Goal: Task Accomplishment & Management: Manage account settings

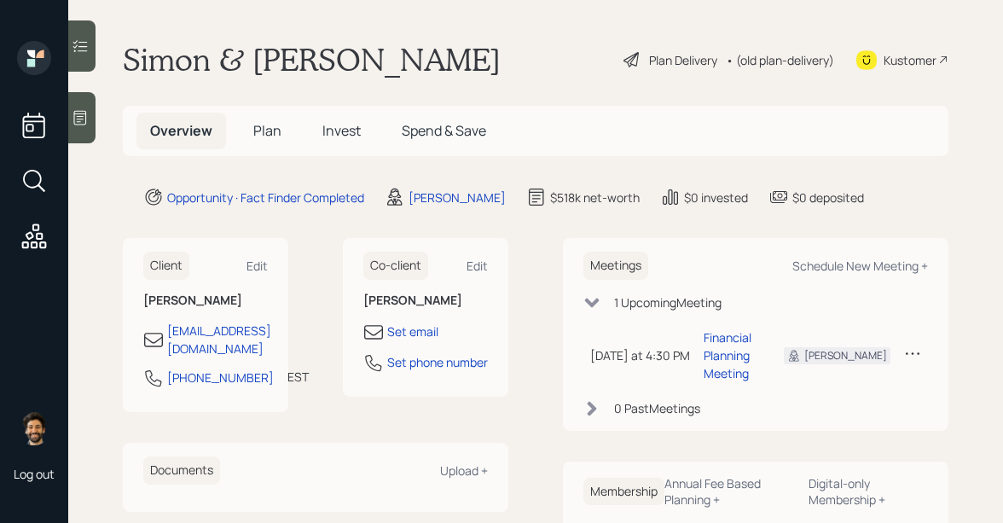
click at [339, 139] on span "Invest" at bounding box center [341, 130] width 38 height 19
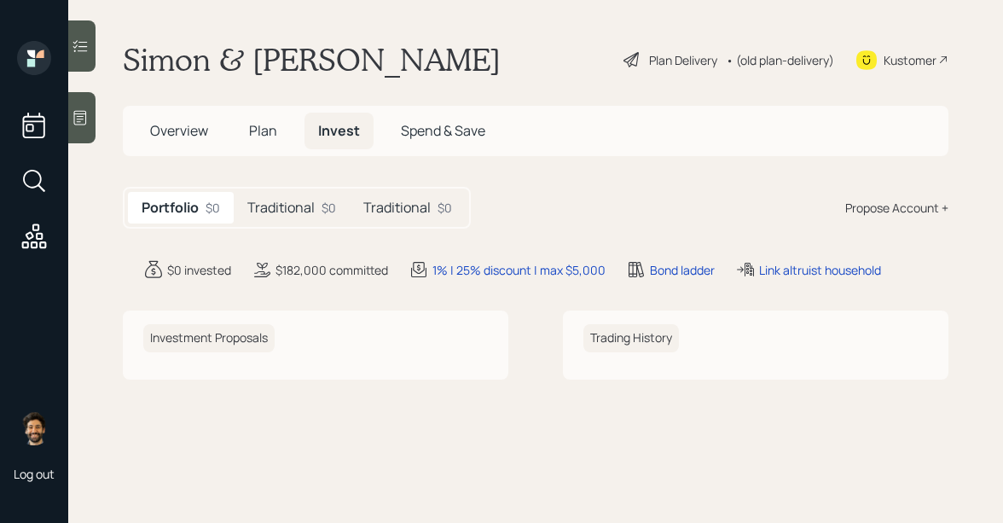
click at [283, 222] on div "Traditional $0" at bounding box center [292, 208] width 116 height 32
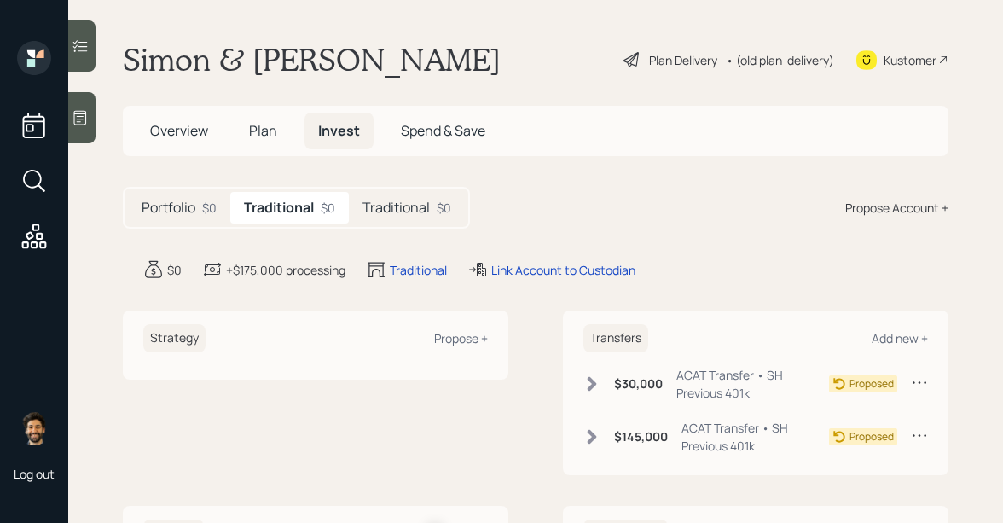
click at [247, 127] on h5 "Plan" at bounding box center [262, 131] width 55 height 37
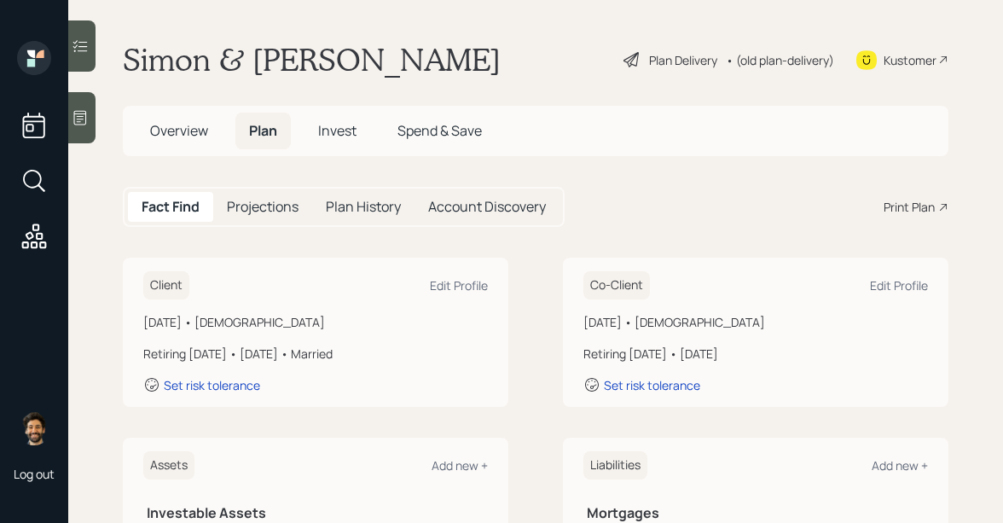
click at [211, 393] on div "Set risk tolerance" at bounding box center [315, 384] width 345 height 17
click at [200, 388] on div "Set risk tolerance" at bounding box center [212, 385] width 96 height 16
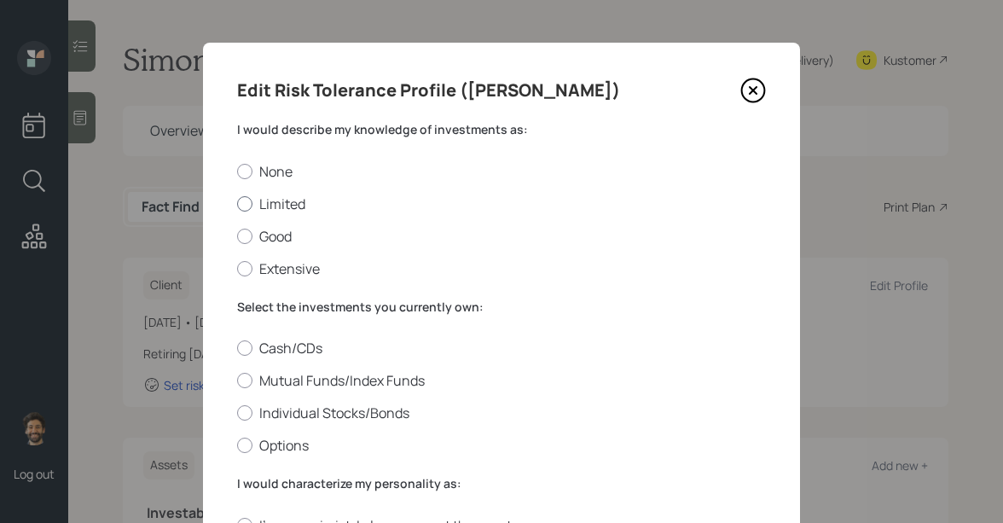
click at [257, 200] on label "Limited" at bounding box center [501, 203] width 529 height 19
click at [237, 203] on input "Limited" at bounding box center [236, 203] width 1 height 1
radio input "true"
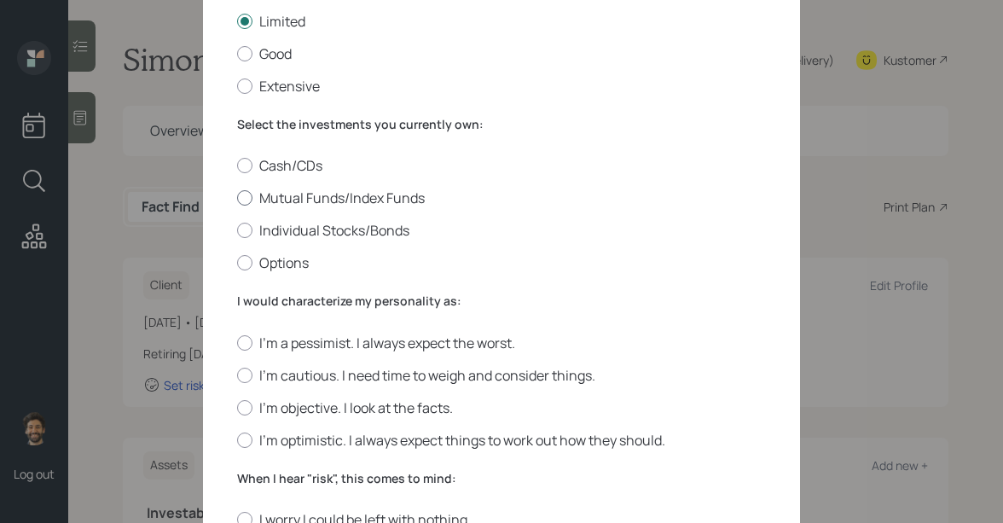
click at [265, 193] on label "Mutual Funds/Index Funds" at bounding box center [501, 197] width 529 height 19
click at [237, 198] on input "Mutual Funds/Index Funds" at bounding box center [236, 198] width 1 height 1
radio input "true"
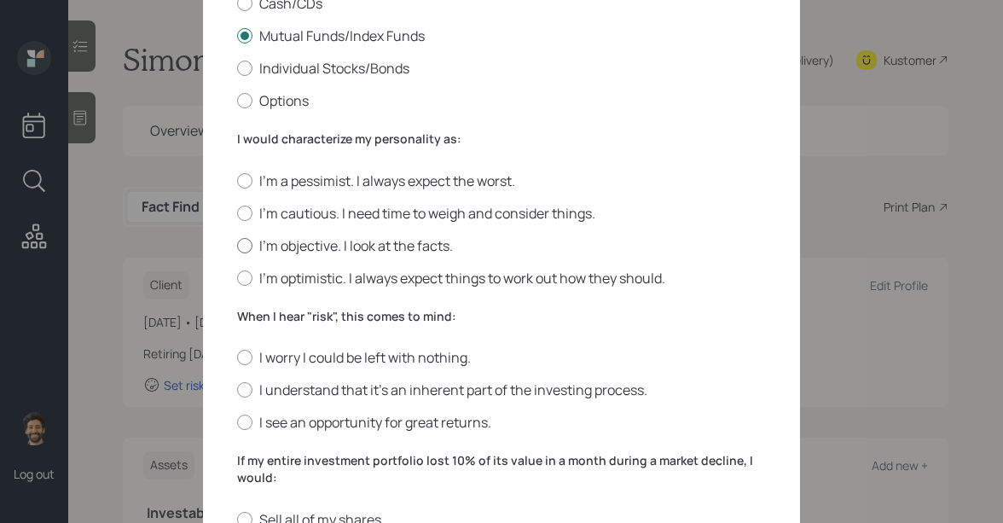
scroll to position [380, 0]
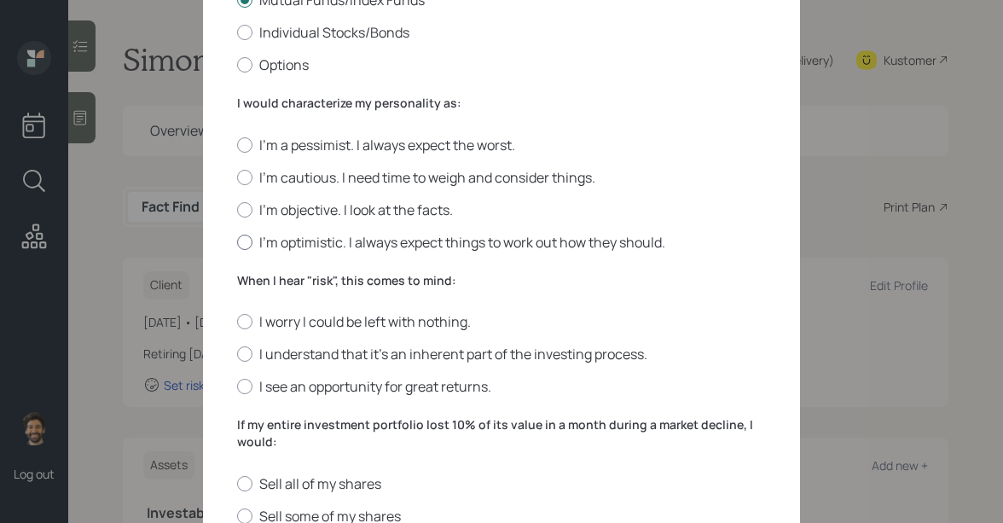
click at [266, 241] on label "I'm optimistic. I always expect things to work out how they should." at bounding box center [501, 242] width 529 height 19
click at [237, 241] on input "I'm optimistic. I always expect things to work out how they should." at bounding box center [236, 241] width 1 height 1
radio input "true"
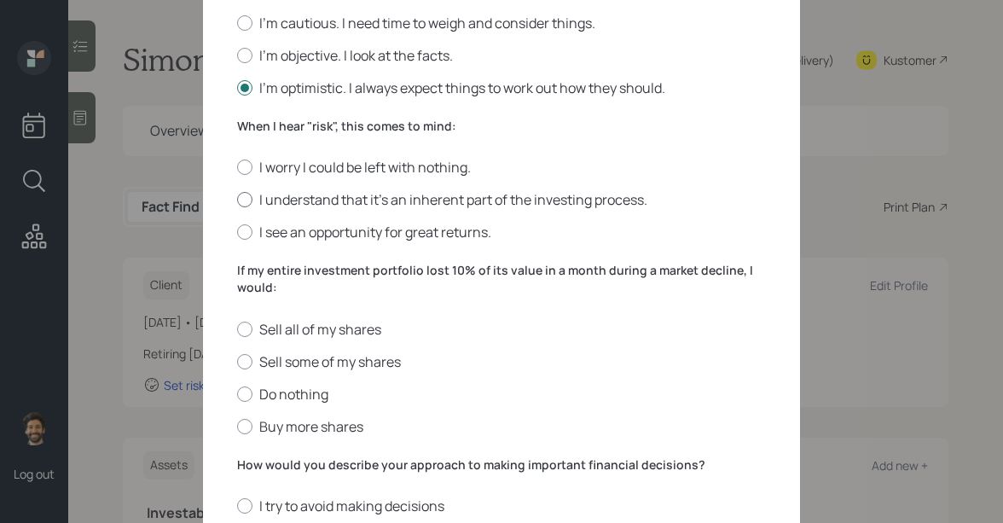
click at [246, 195] on div at bounding box center [244, 199] width 15 height 15
click at [237, 200] on input "I understand that it’s an inherent part of the investing process." at bounding box center [236, 200] width 1 height 1
radio input "true"
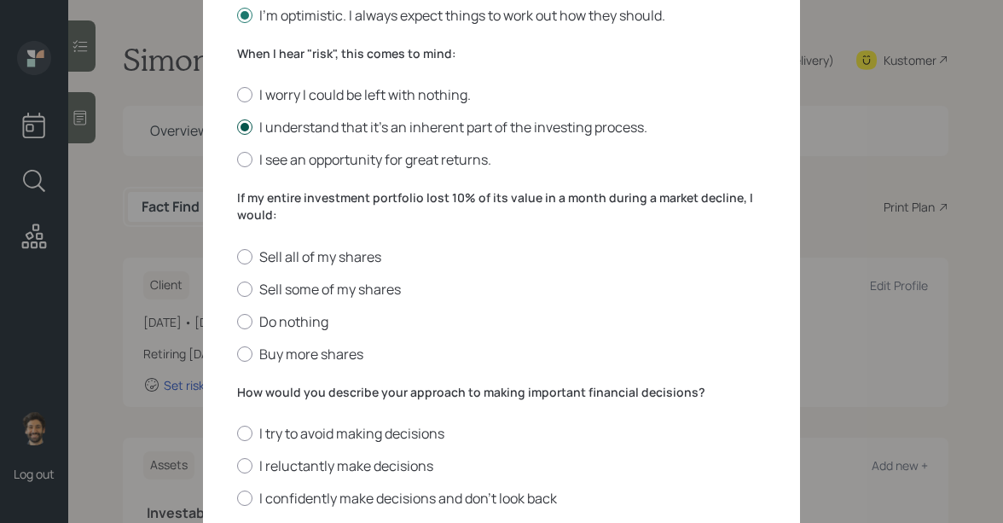
scroll to position [697, 0]
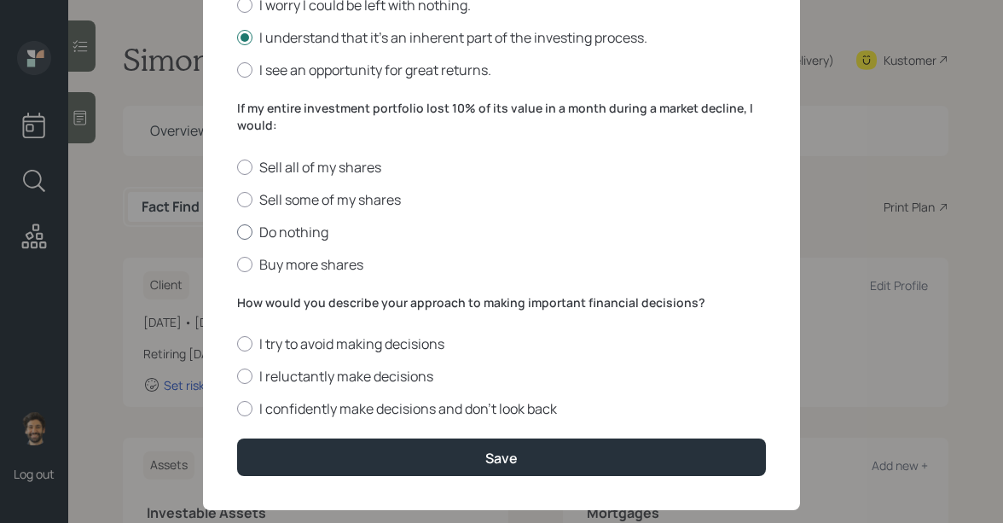
click at [249, 230] on div at bounding box center [244, 231] width 15 height 15
click at [237, 231] on input "Do nothing" at bounding box center [236, 231] width 1 height 1
radio input "true"
click at [248, 416] on label "I confidently make decisions and don’t look back" at bounding box center [501, 408] width 529 height 19
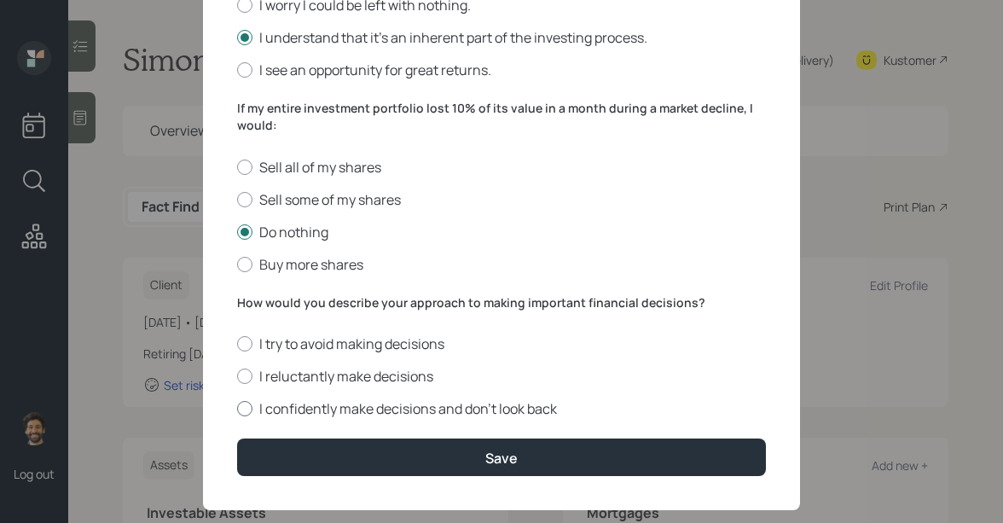
click at [237, 409] on input "I confidently make decisions and don’t look back" at bounding box center [236, 408] width 1 height 1
radio input "true"
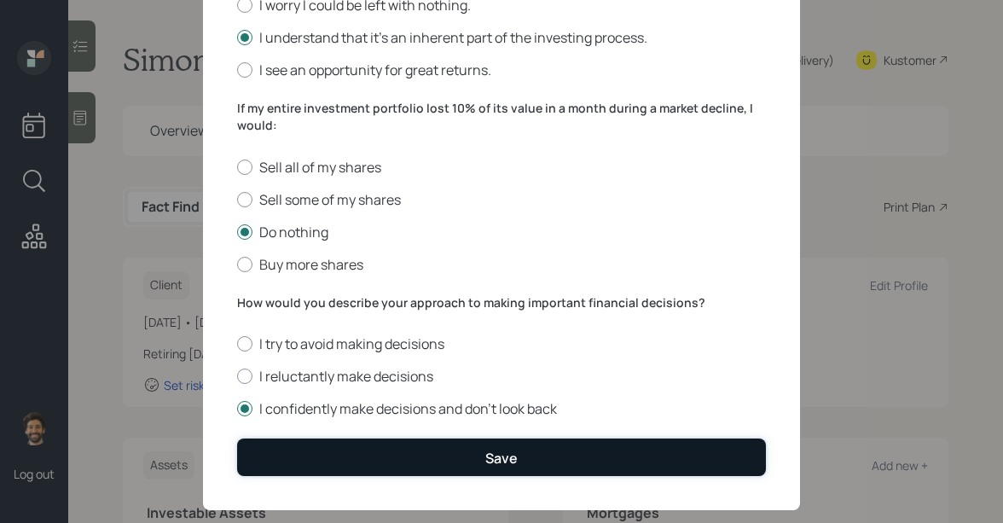
click at [264, 445] on button "Save" at bounding box center [501, 456] width 529 height 37
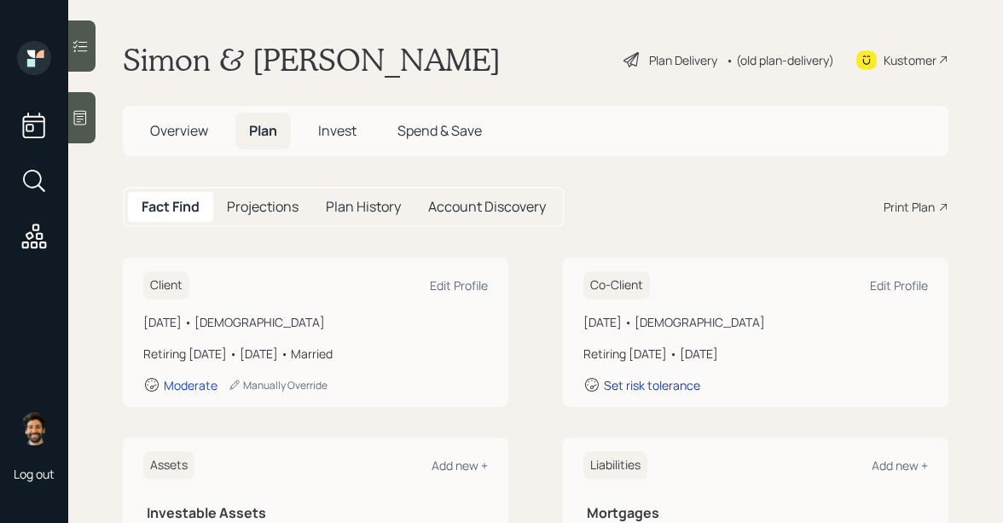
click at [650, 391] on div "Set risk tolerance" at bounding box center [652, 385] width 96 height 16
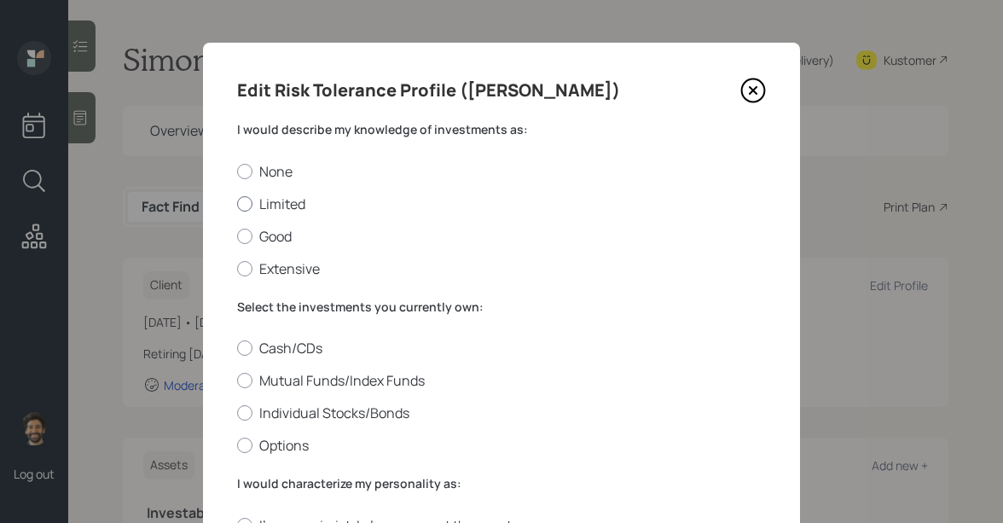
click at [259, 209] on label "Limited" at bounding box center [501, 203] width 529 height 19
click at [237, 204] on input "Limited" at bounding box center [236, 203] width 1 height 1
radio input "true"
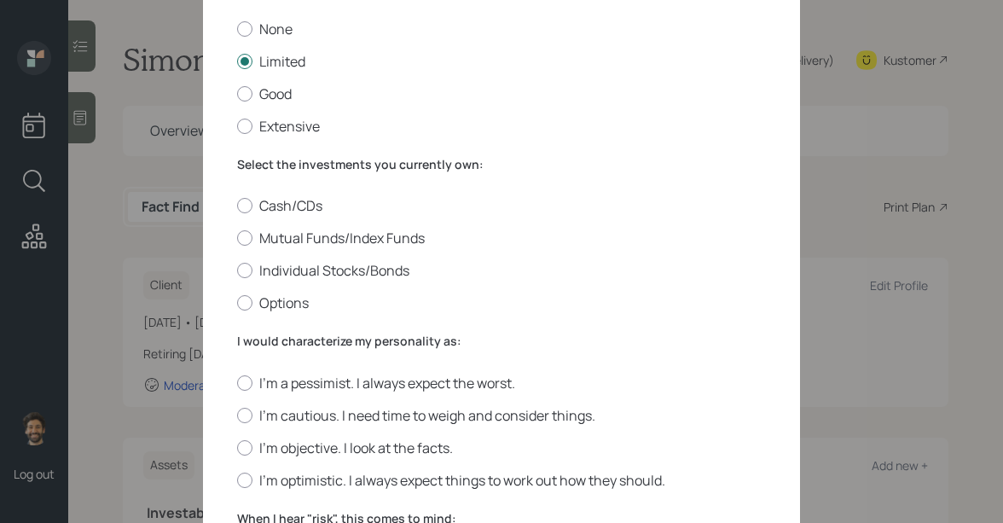
scroll to position [191, 0]
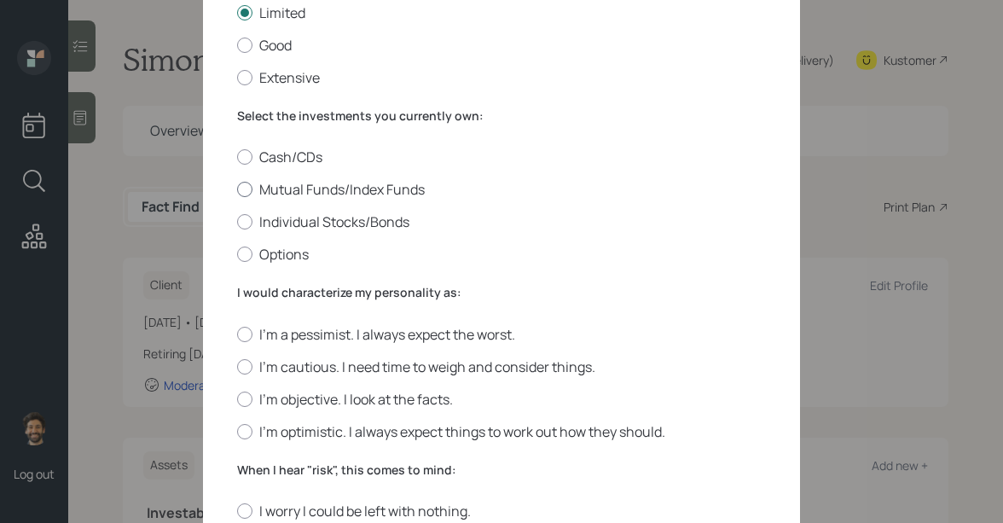
click at [269, 180] on label "Mutual Funds/Index Funds" at bounding box center [501, 189] width 529 height 19
click at [237, 189] on input "Mutual Funds/Index Funds" at bounding box center [236, 189] width 1 height 1
radio input "true"
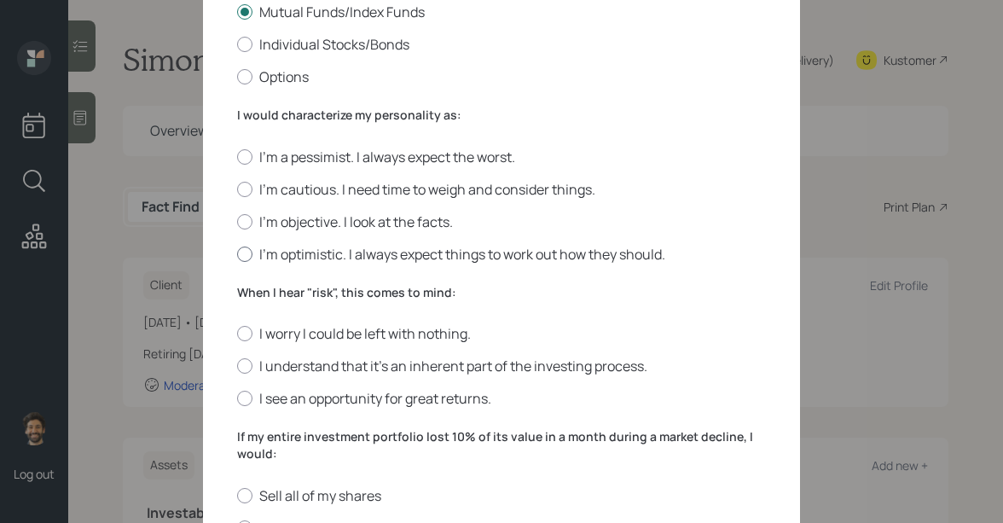
click at [251, 258] on label "I'm optimistic. I always expect things to work out how they should." at bounding box center [501, 254] width 529 height 19
click at [237, 254] on input "I'm optimistic. I always expect things to work out how they should." at bounding box center [236, 253] width 1 height 1
radio input "true"
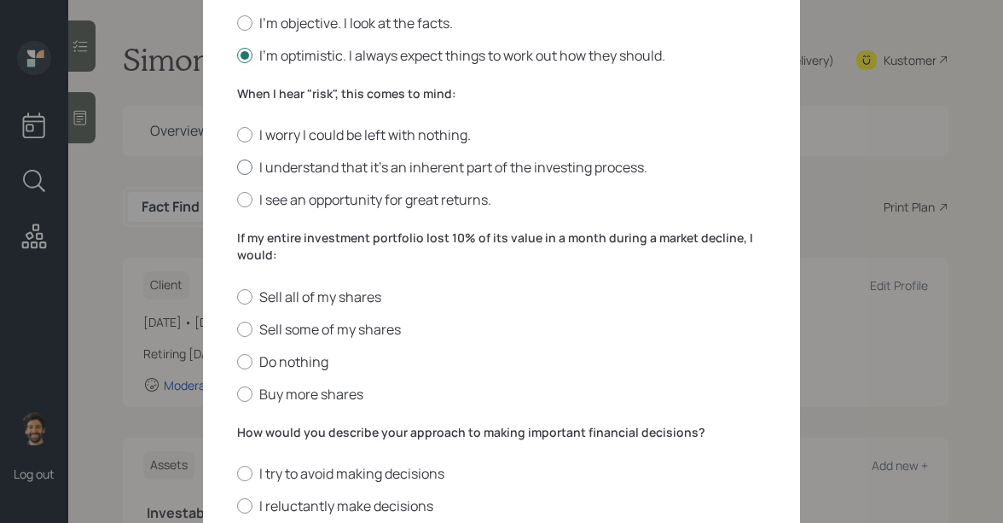
click at [240, 164] on div at bounding box center [244, 166] width 15 height 15
click at [237, 167] on input "I understand that it’s an inherent part of the investing process." at bounding box center [236, 167] width 1 height 1
radio input "true"
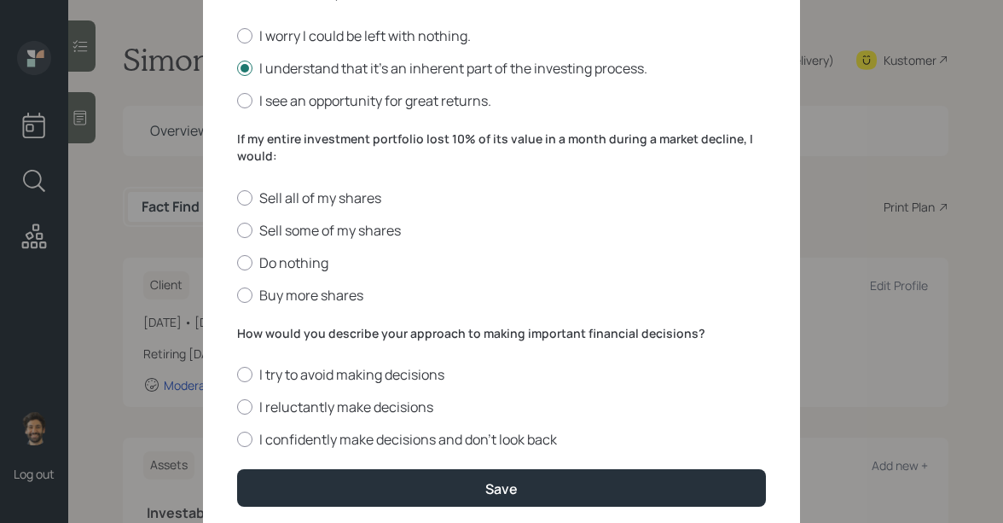
scroll to position [727, 0]
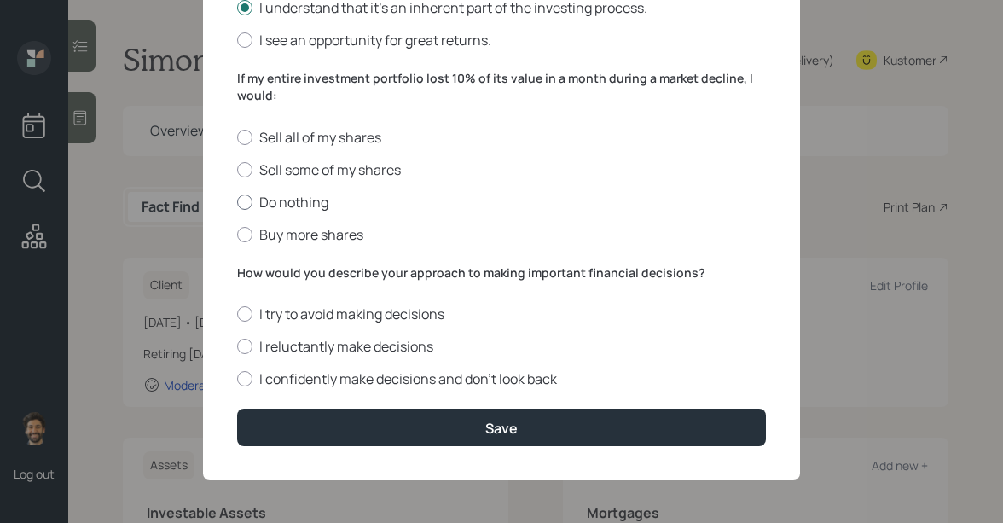
click at [249, 194] on label "Do nothing" at bounding box center [501, 202] width 529 height 19
click at [237, 201] on input "Do nothing" at bounding box center [236, 201] width 1 height 1
radio input "true"
click at [249, 378] on div at bounding box center [244, 378] width 15 height 15
click at [237, 379] on input "I confidently make decisions and don’t look back" at bounding box center [236, 379] width 1 height 1
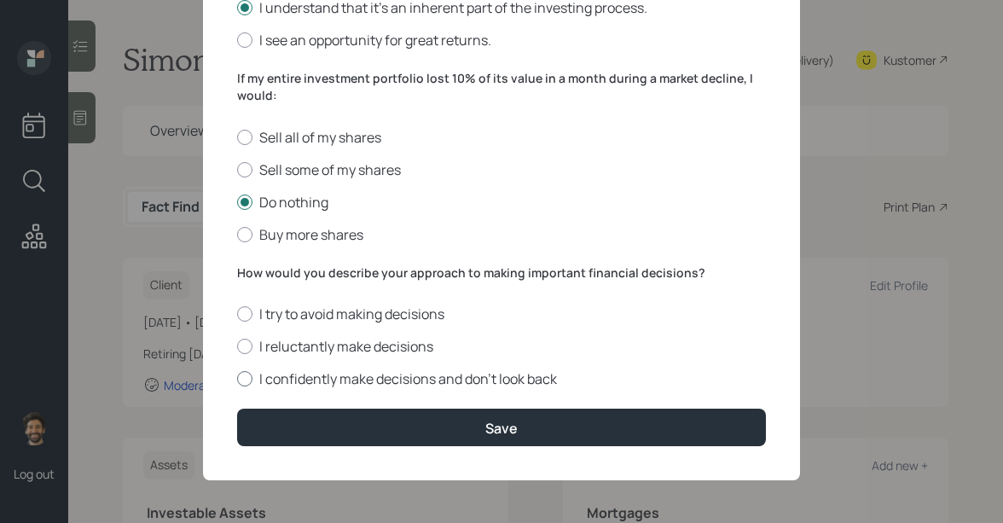
radio input "true"
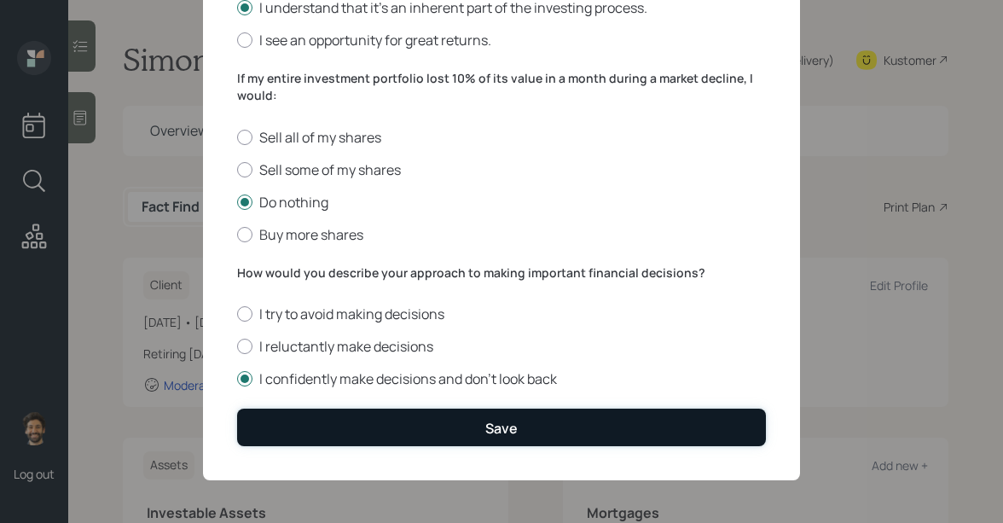
click at [287, 435] on button "Save" at bounding box center [501, 426] width 529 height 37
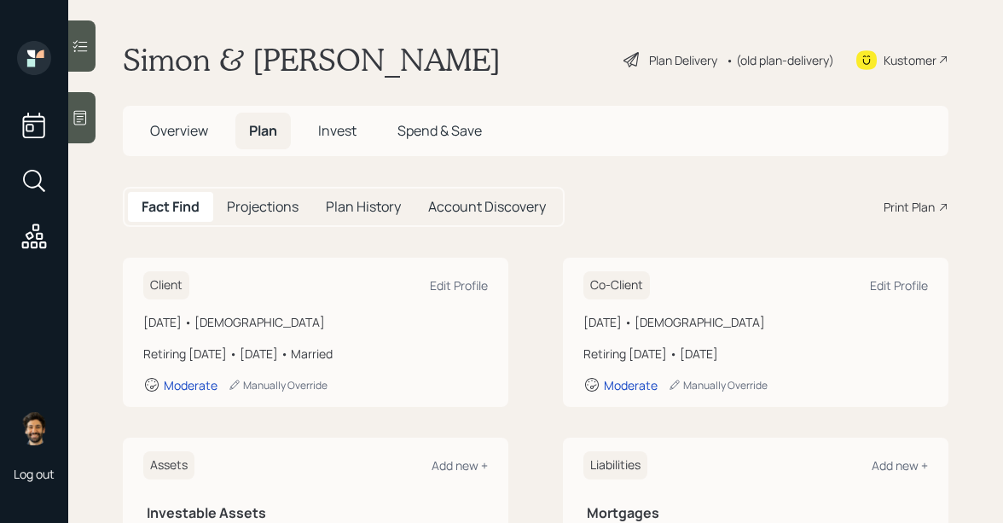
click at [336, 133] on span "Invest" at bounding box center [337, 130] width 38 height 19
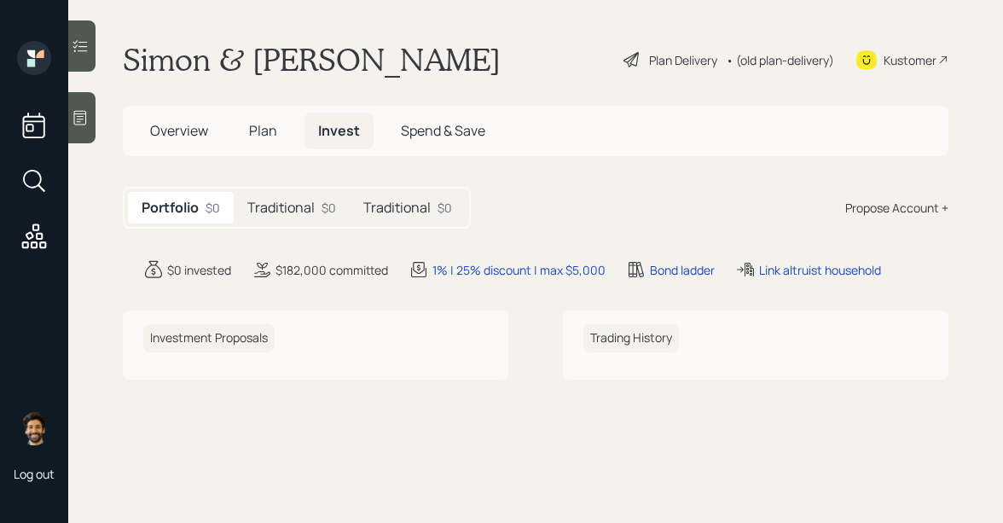
click at [303, 200] on h5 "Traditional" at bounding box center [280, 208] width 67 height 16
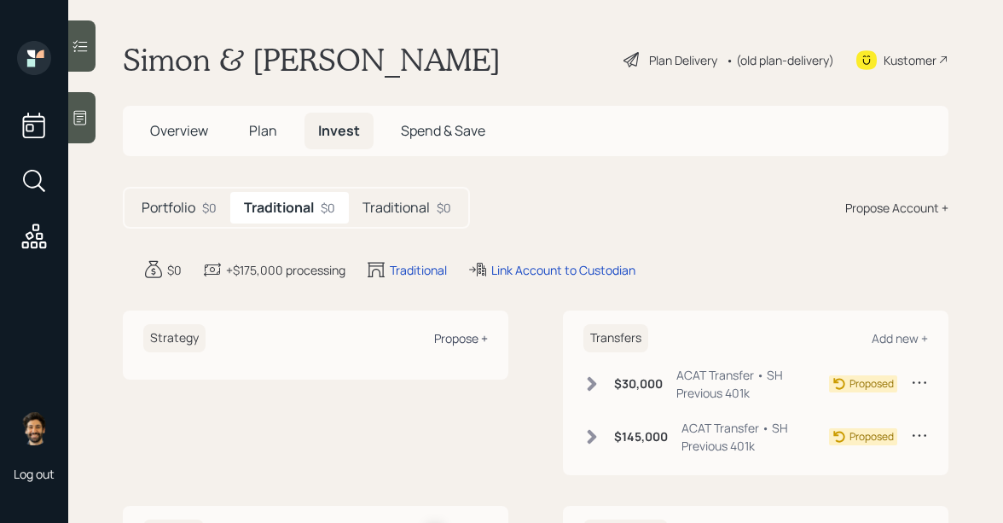
click at [459, 340] on div "Propose +" at bounding box center [461, 338] width 54 height 16
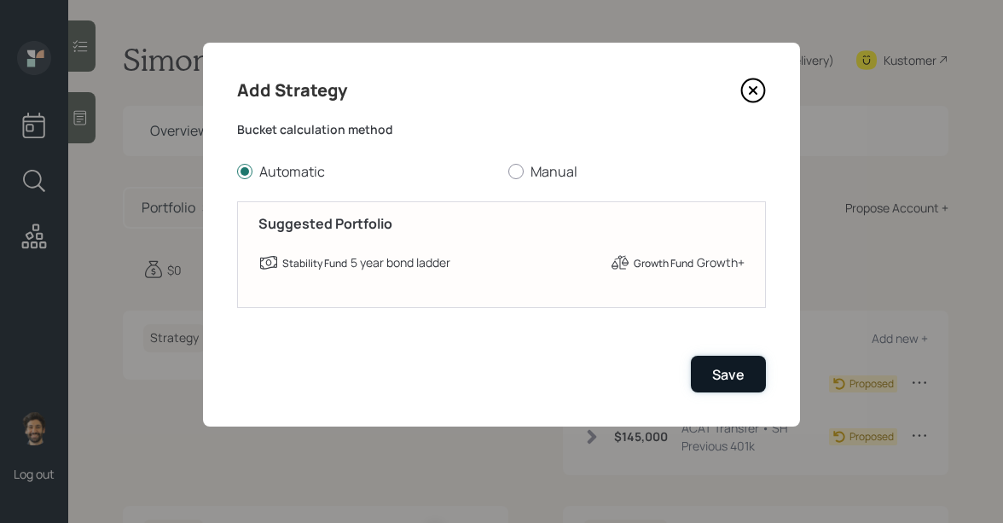
click at [707, 363] on button "Save" at bounding box center [728, 374] width 75 height 37
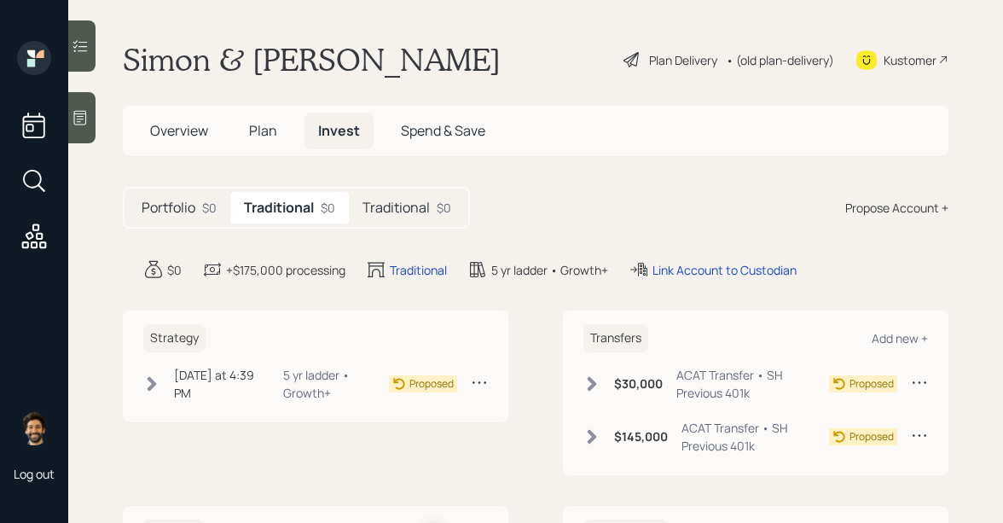
click at [387, 205] on h5 "Traditional" at bounding box center [395, 208] width 67 height 16
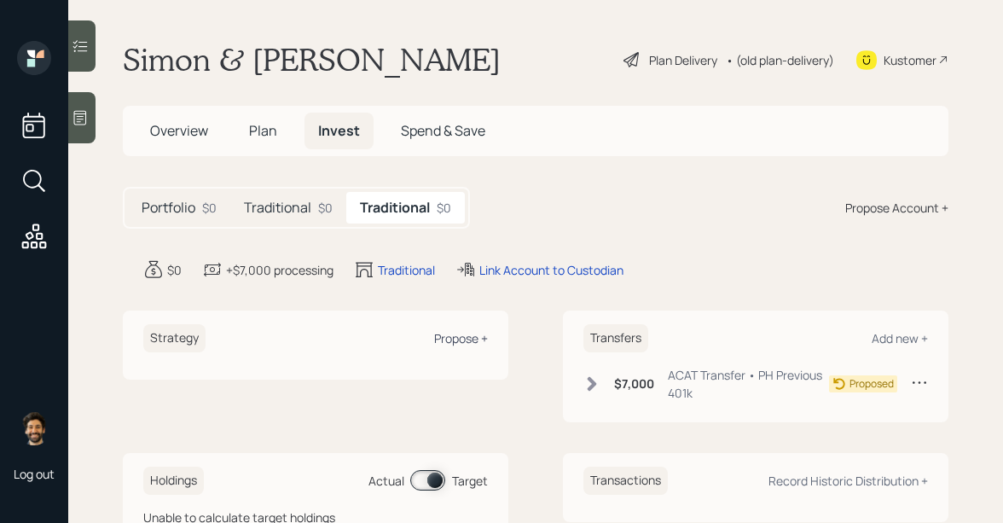
click at [444, 339] on div "Propose +" at bounding box center [461, 338] width 54 height 16
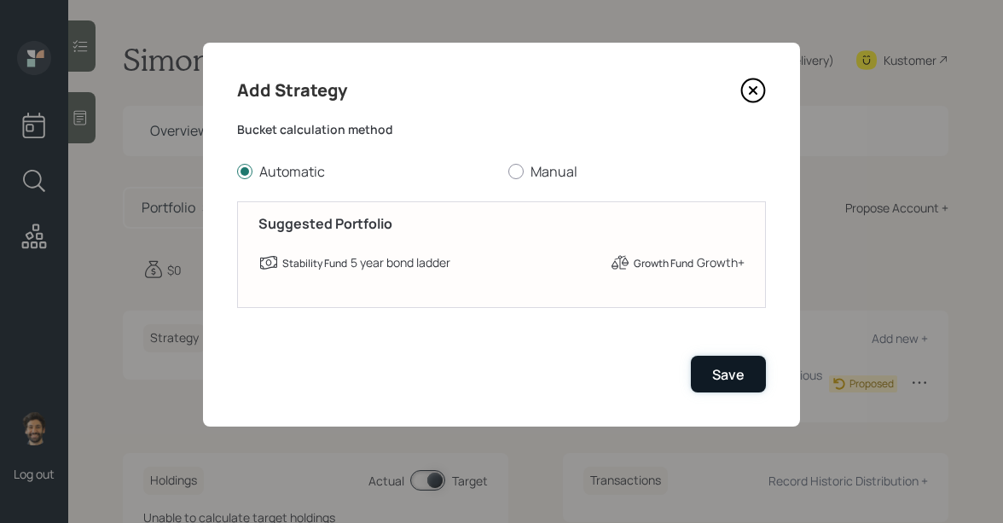
click at [732, 374] on div "Save" at bounding box center [728, 374] width 32 height 19
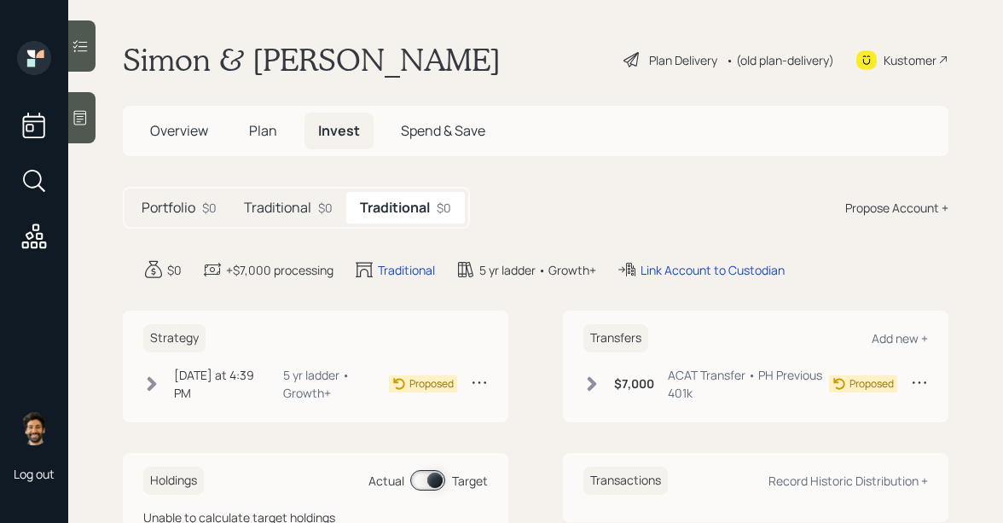
click at [770, 57] on div "• (old plan-delivery)" at bounding box center [780, 60] width 108 height 18
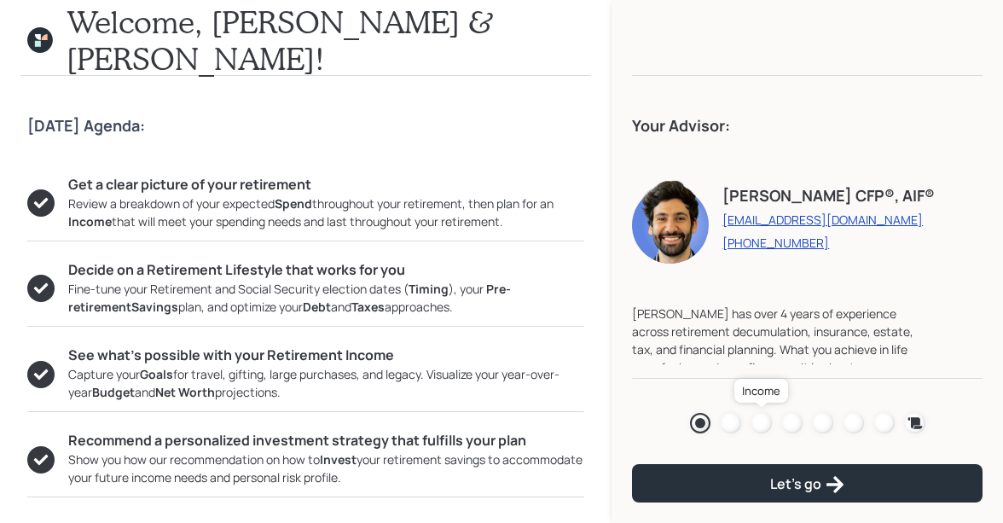
click at [763, 423] on div at bounding box center [761, 423] width 20 height 20
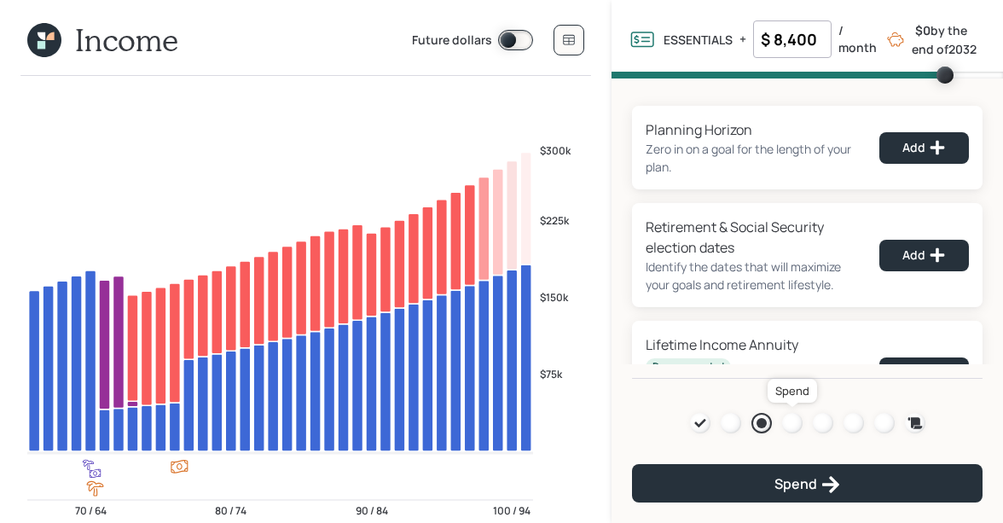
click at [792, 426] on div at bounding box center [792, 423] width 20 height 20
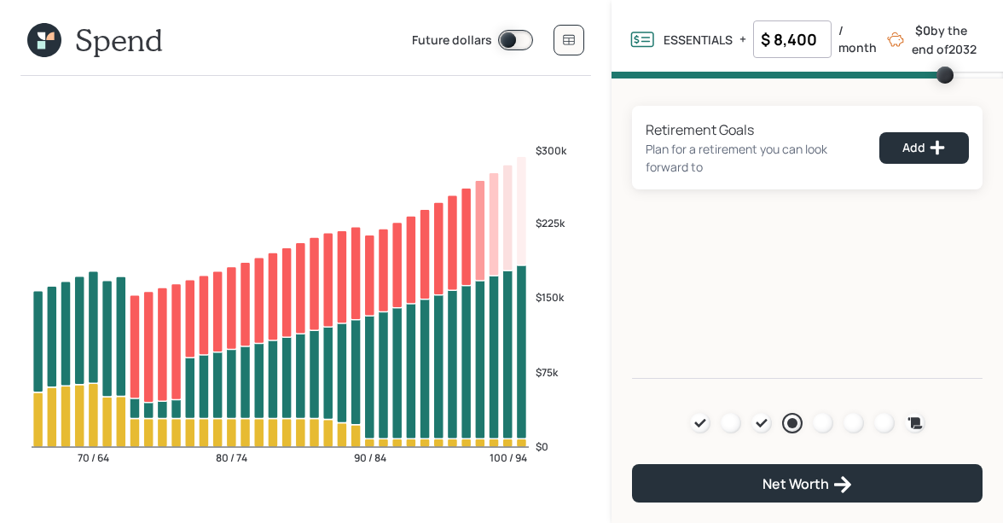
click at [38, 32] on icon at bounding box center [42, 36] width 8 height 8
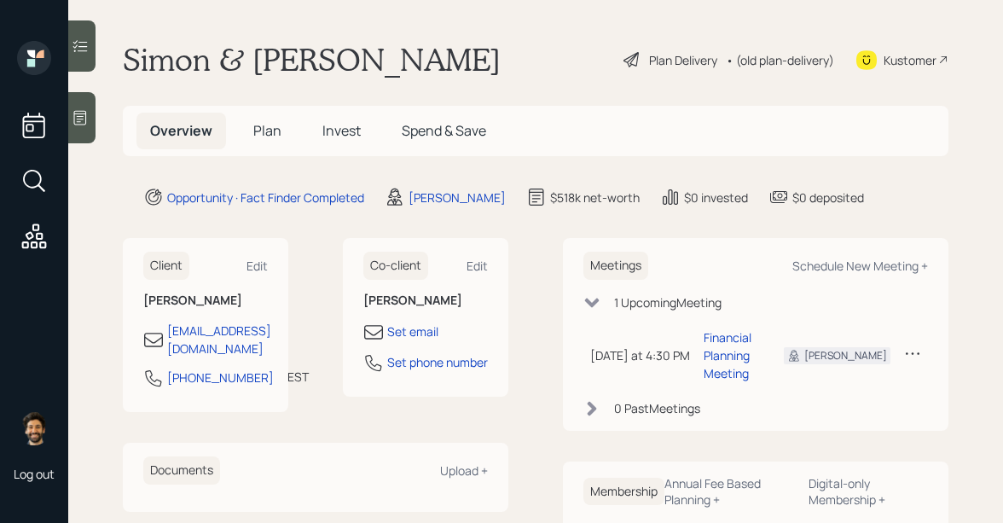
click at [269, 132] on span "Plan" at bounding box center [267, 130] width 28 height 19
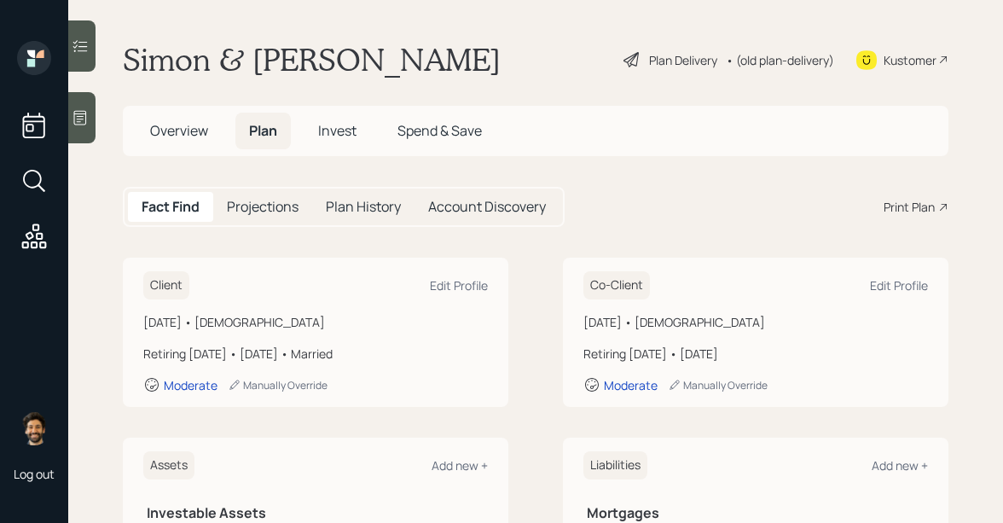
click at [750, 56] on div "• (old plan-delivery)" at bounding box center [780, 60] width 108 height 18
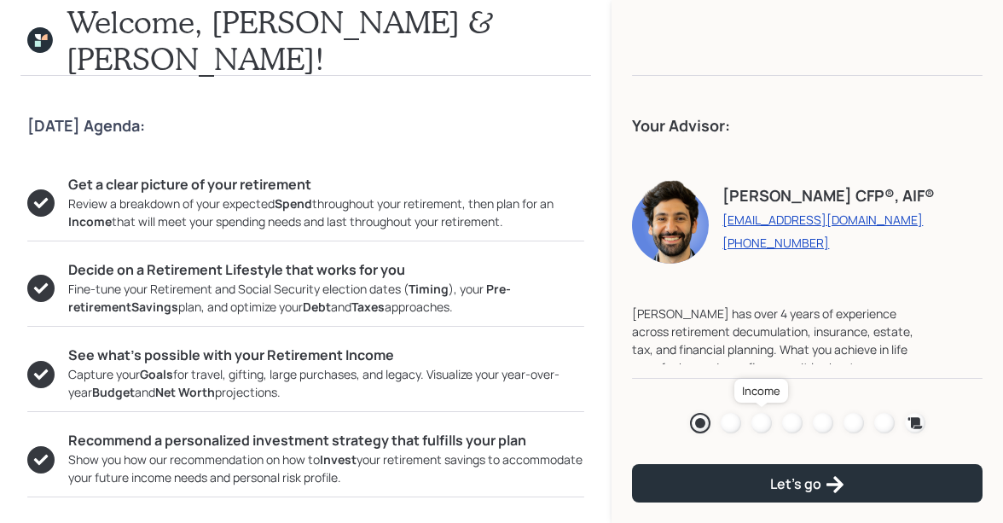
click at [766, 420] on div at bounding box center [761, 423] width 20 height 20
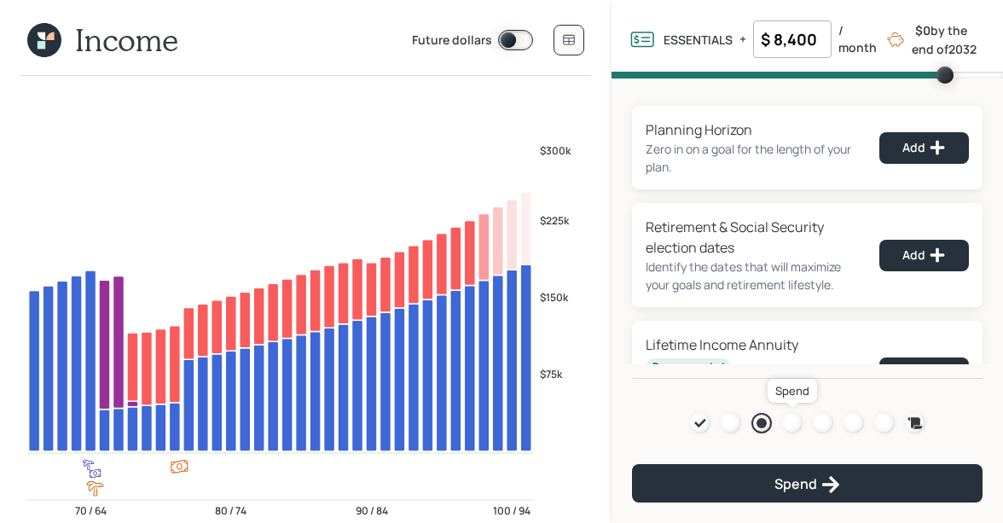
click at [801, 420] on div at bounding box center [792, 423] width 20 height 20
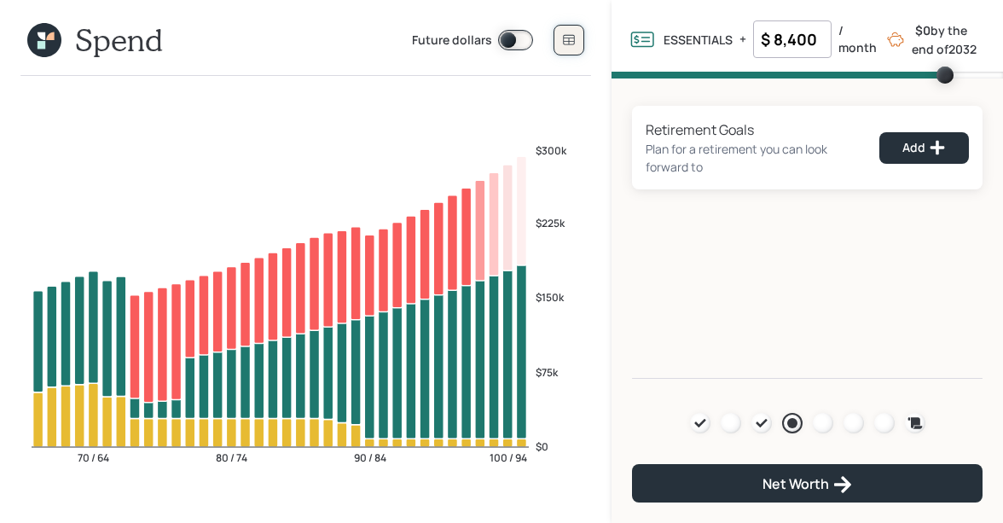
click at [582, 32] on button at bounding box center [568, 40] width 31 height 31
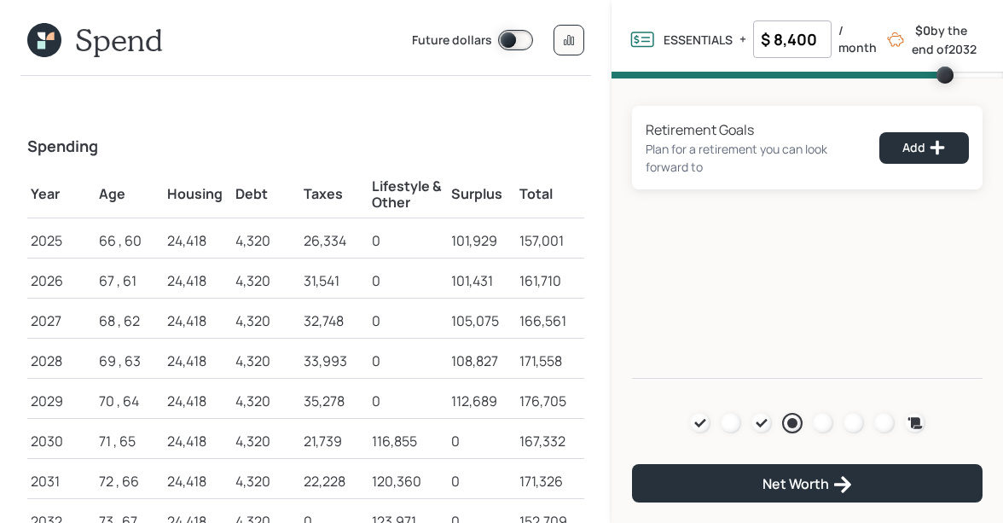
click at [41, 36] on icon at bounding box center [42, 36] width 8 height 8
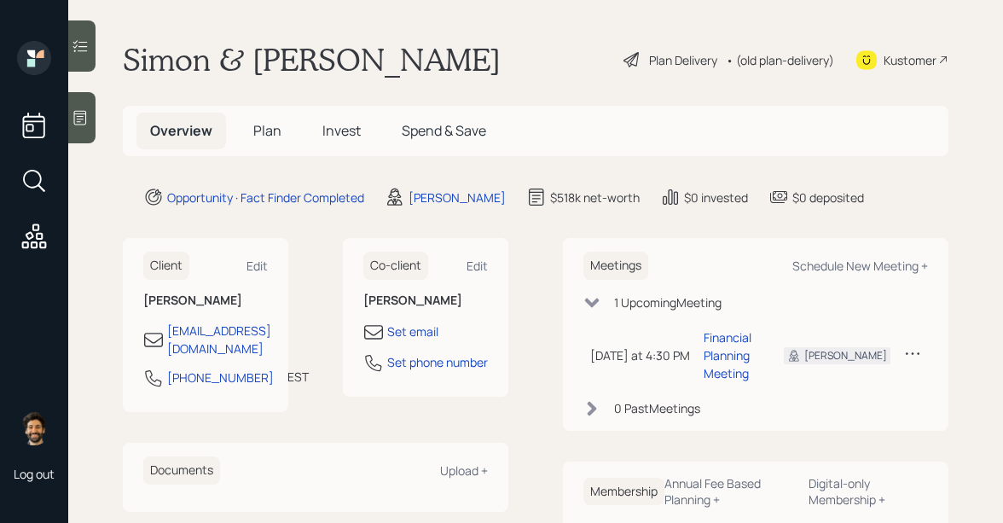
click at [771, 59] on div "• (old plan-delivery)" at bounding box center [780, 60] width 108 height 18
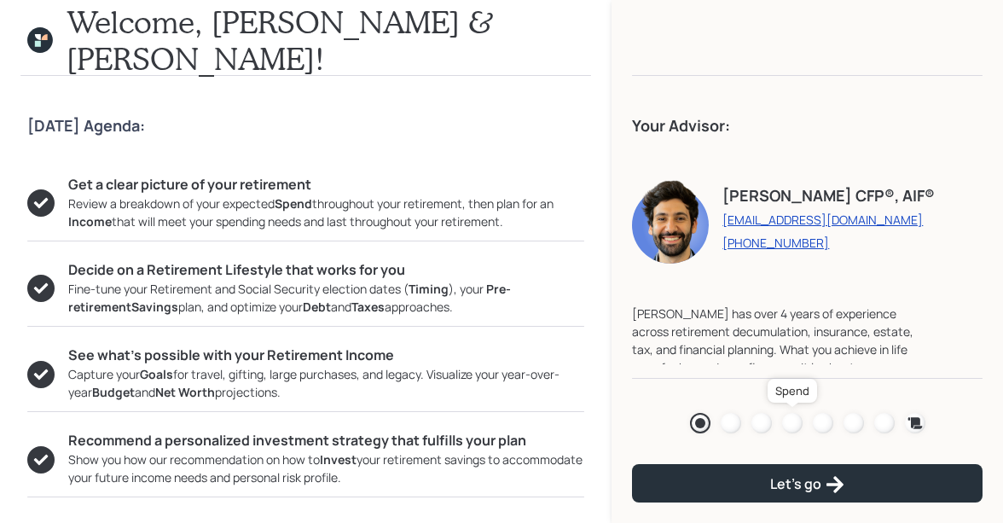
click at [793, 422] on div at bounding box center [792, 423] width 20 height 20
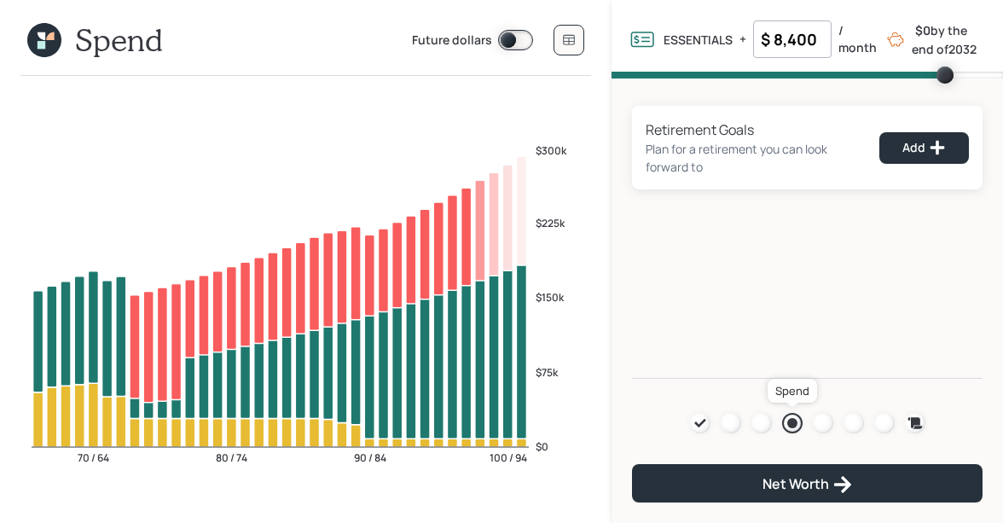
click at [793, 422] on div at bounding box center [792, 423] width 10 height 10
click at [766, 423] on div at bounding box center [761, 423] width 20 height 20
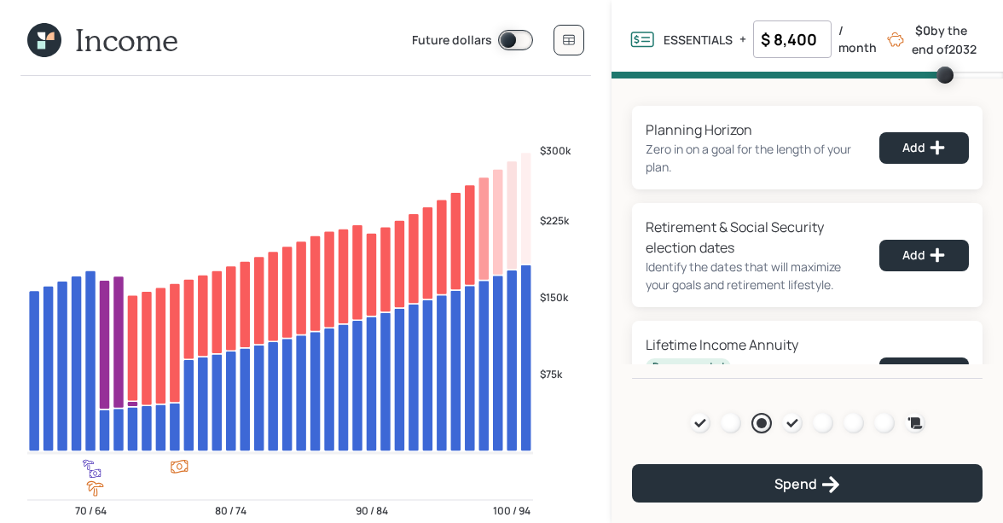
click at [803, 38] on input "$ 8,400" at bounding box center [792, 39] width 78 height 38
click at [672, 100] on div "Planning Horizon Zero in on a goal for the length of your plan. Add Retirement …" at bounding box center [806, 228] width 391 height 300
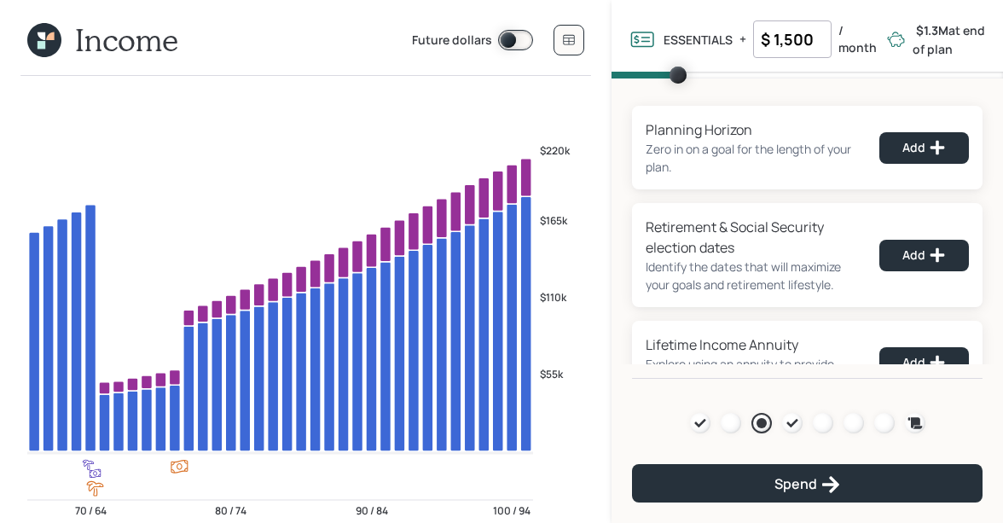
click at [815, 40] on input "$ 1,500" at bounding box center [792, 39] width 78 height 38
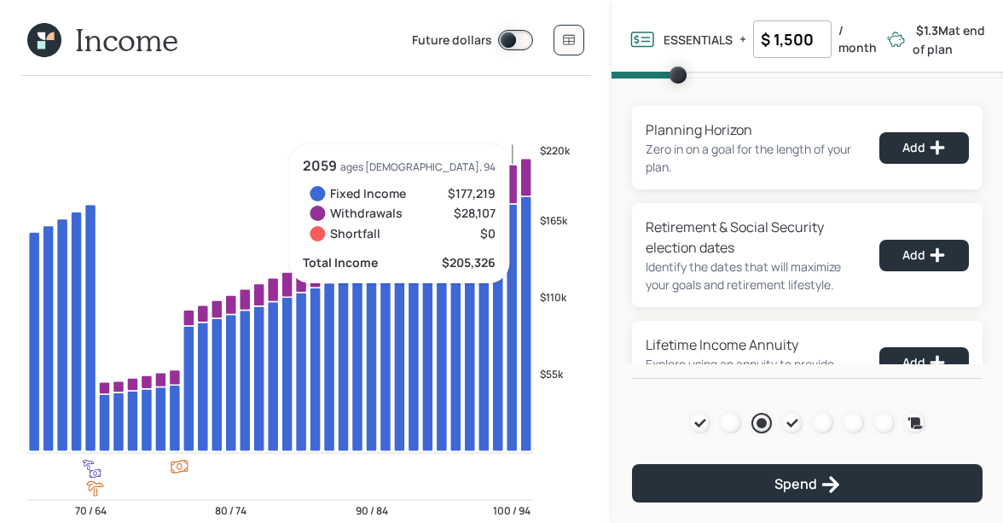
click at [777, 39] on input "$ 1,500" at bounding box center [792, 39] width 78 height 38
type input "$ 5,000"
click at [682, 90] on div "Planning Horizon Zero in on a goal for the length of your plan. Add Retirement …" at bounding box center [806, 228] width 391 height 300
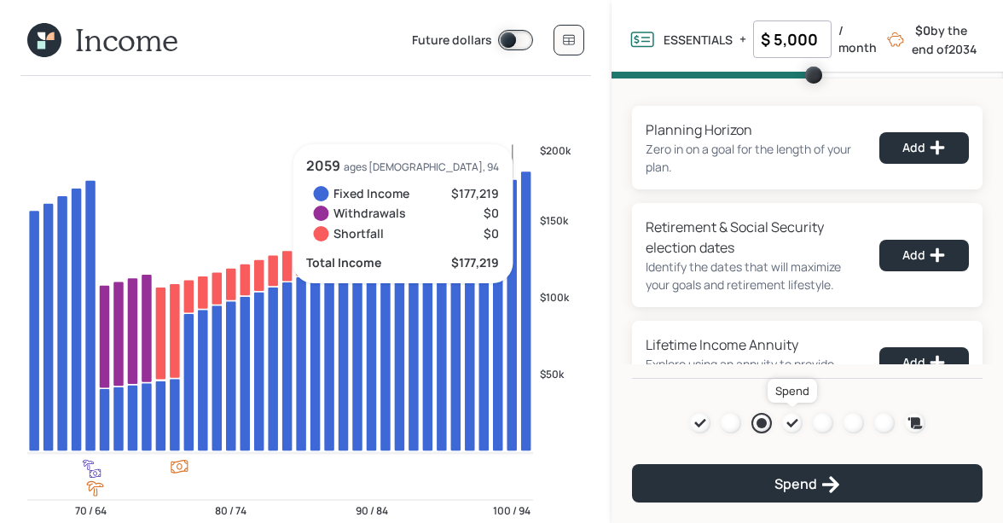
click at [790, 425] on icon at bounding box center [791, 423] width 11 height 9
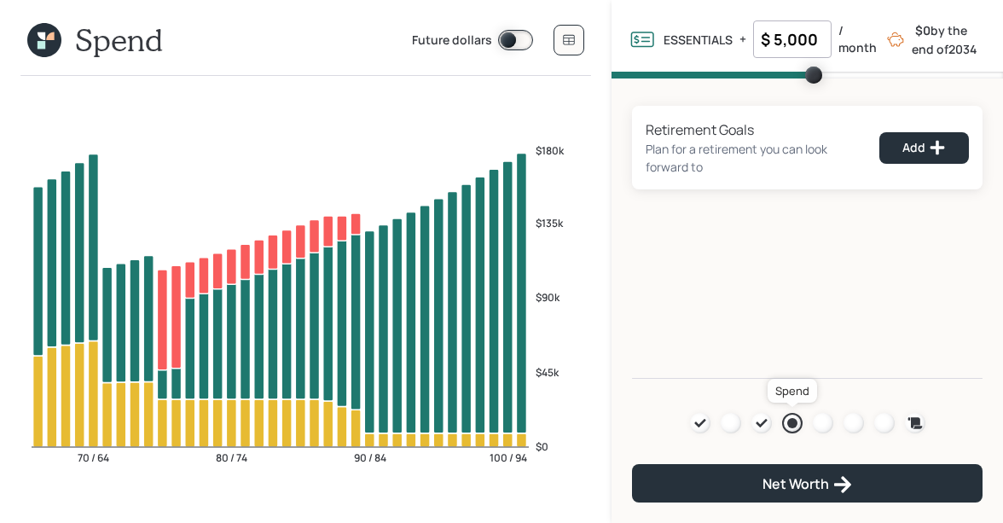
click at [792, 420] on div at bounding box center [792, 423] width 10 height 10
click at [762, 424] on icon at bounding box center [762, 423] width 14 height 14
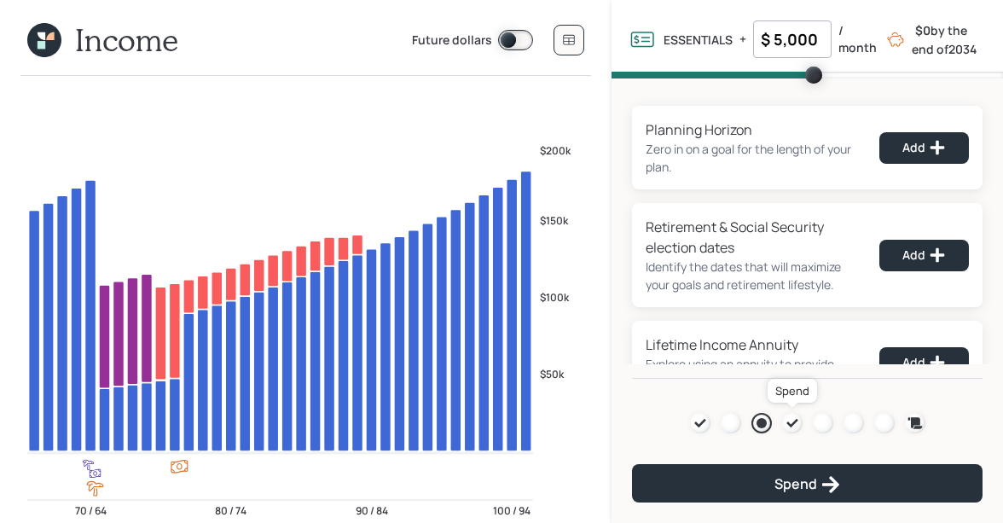
click at [793, 424] on icon at bounding box center [792, 423] width 14 height 14
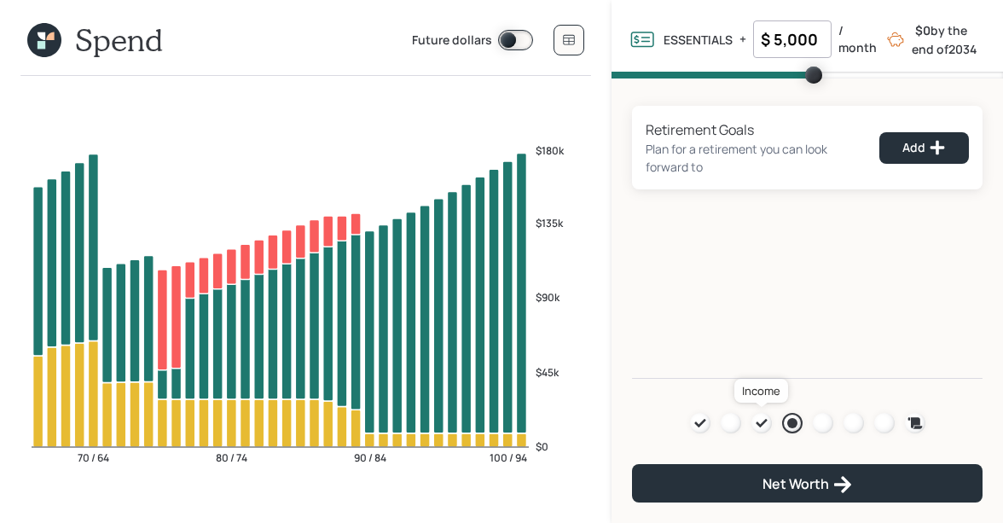
click at [762, 423] on icon at bounding box center [761, 423] width 11 height 9
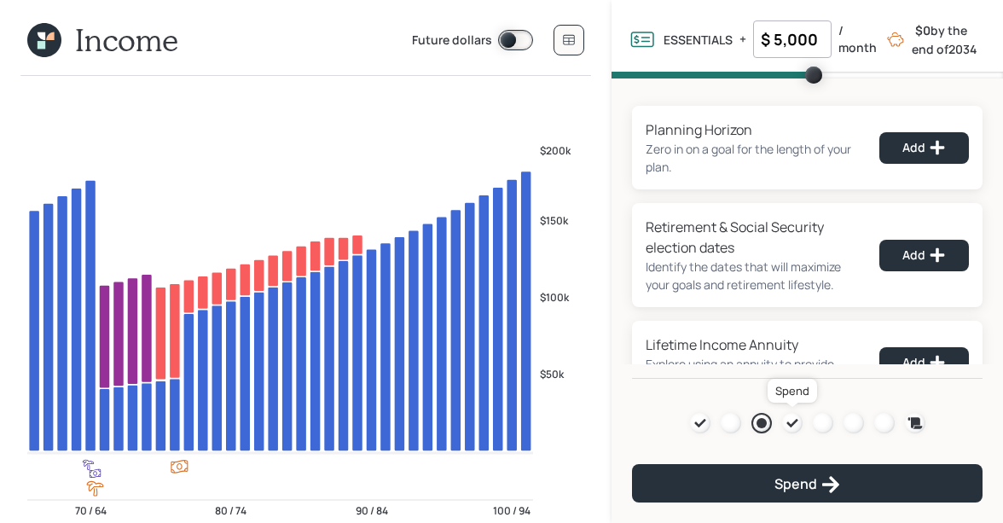
click at [790, 428] on icon at bounding box center [792, 423] width 14 height 14
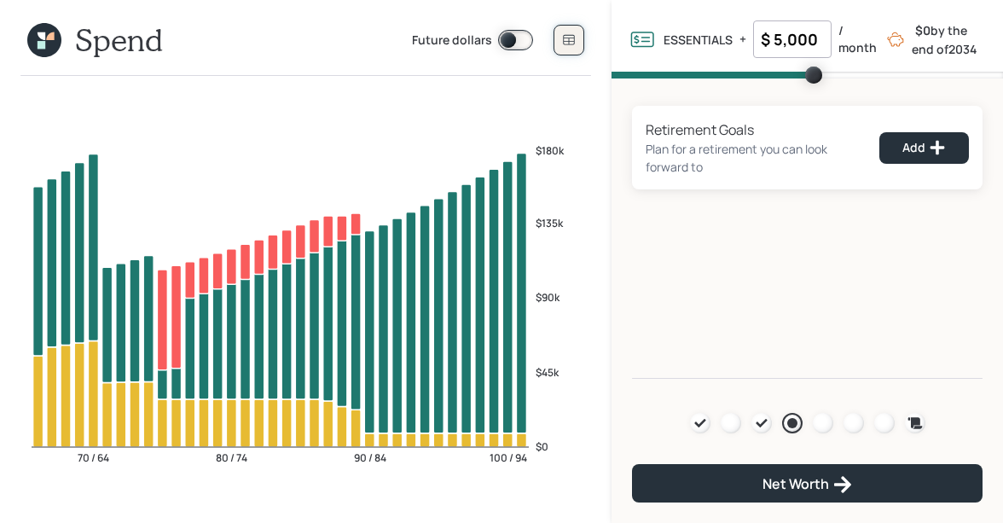
click at [572, 47] on button at bounding box center [568, 40] width 31 height 31
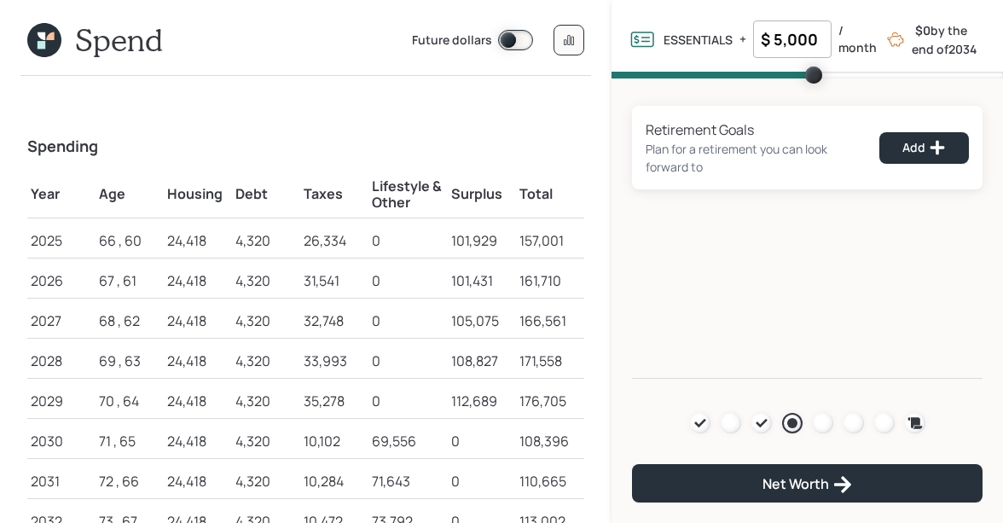
click at [782, 46] on input "$ 5,000" at bounding box center [792, 39] width 78 height 38
type input "$ 4,200"
click at [647, 217] on div "Retirement Goals Plan for a retirement you can look forward to Add Agenda Revie…" at bounding box center [806, 228] width 391 height 300
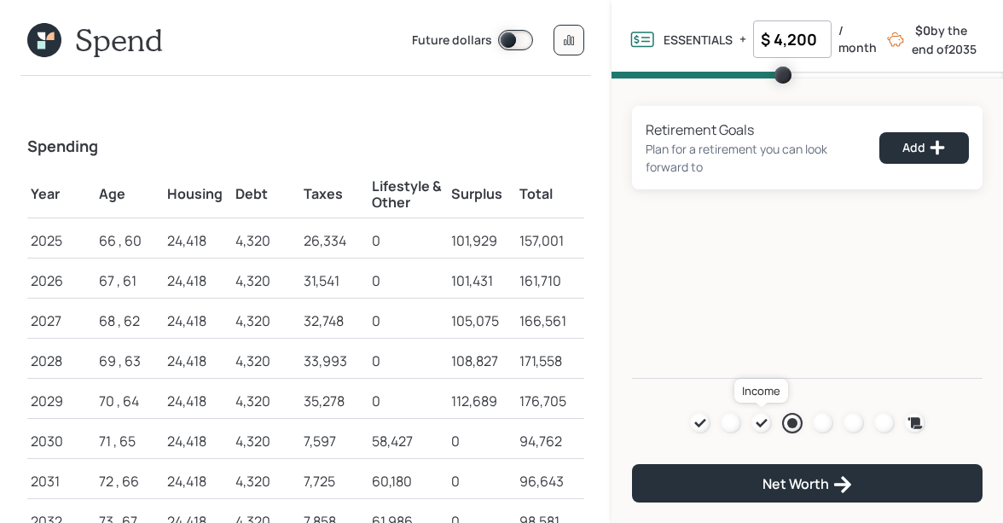
click at [761, 421] on icon at bounding box center [762, 423] width 14 height 14
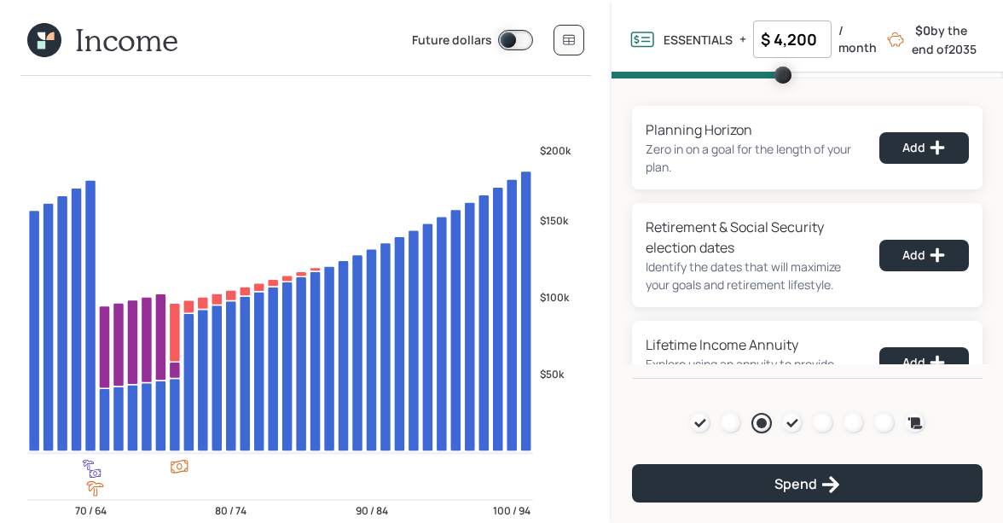
drag, startPoint x: 819, startPoint y: 35, endPoint x: 755, endPoint y: 36, distance: 64.8
click at [755, 36] on input "$ 4,200" at bounding box center [792, 39] width 78 height 38
click at [810, 45] on input "$ 4,200" at bounding box center [792, 39] width 78 height 38
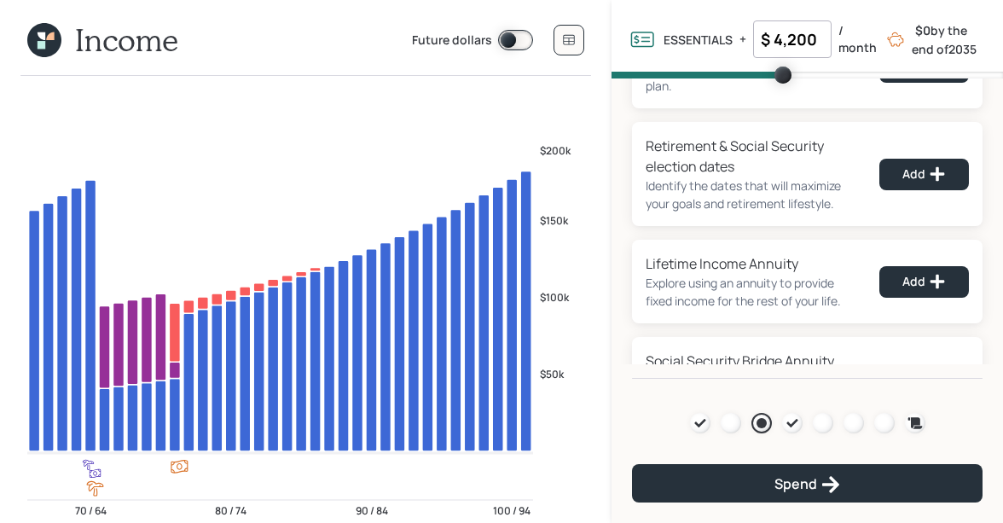
scroll to position [82, 0]
click at [913, 179] on div "Add" at bounding box center [923, 173] width 43 height 17
select select "12"
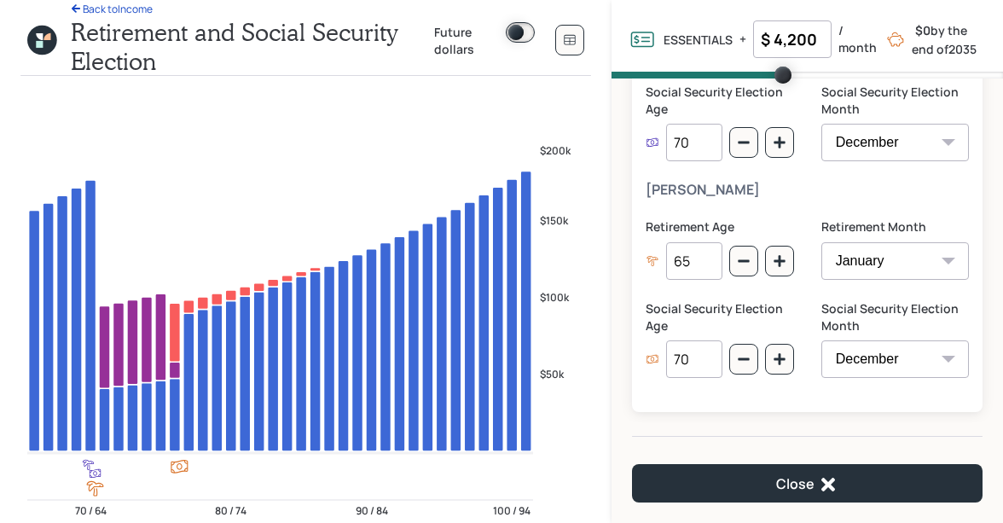
scroll to position [305, 0]
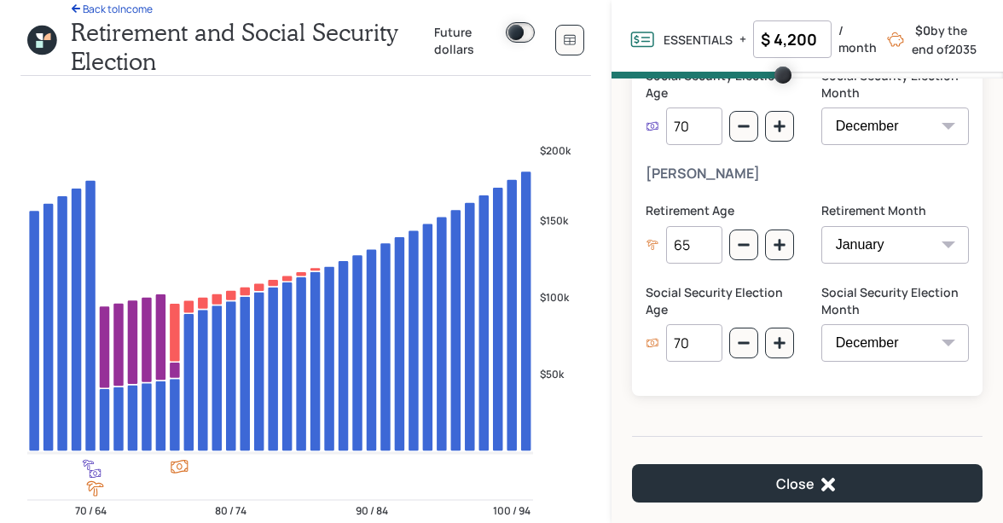
drag, startPoint x: 698, startPoint y: 344, endPoint x: 647, endPoint y: 344, distance: 51.2
click at [647, 344] on div "70" at bounding box center [684, 343] width 76 height 38
click at [664, 197] on div "Phyllis Retirement Age 65 Retirement Month January February March April May Jun…" at bounding box center [807, 273] width 323 height 217
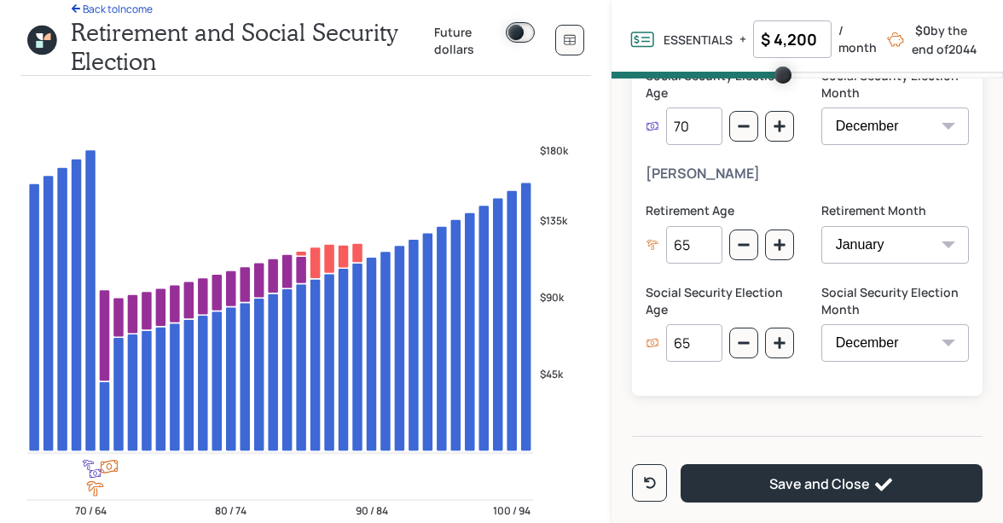
click at [688, 340] on input "65" at bounding box center [693, 343] width 55 height 38
type input "64"
click at [701, 275] on div "Retirement Age 65" at bounding box center [720, 243] width 148 height 82
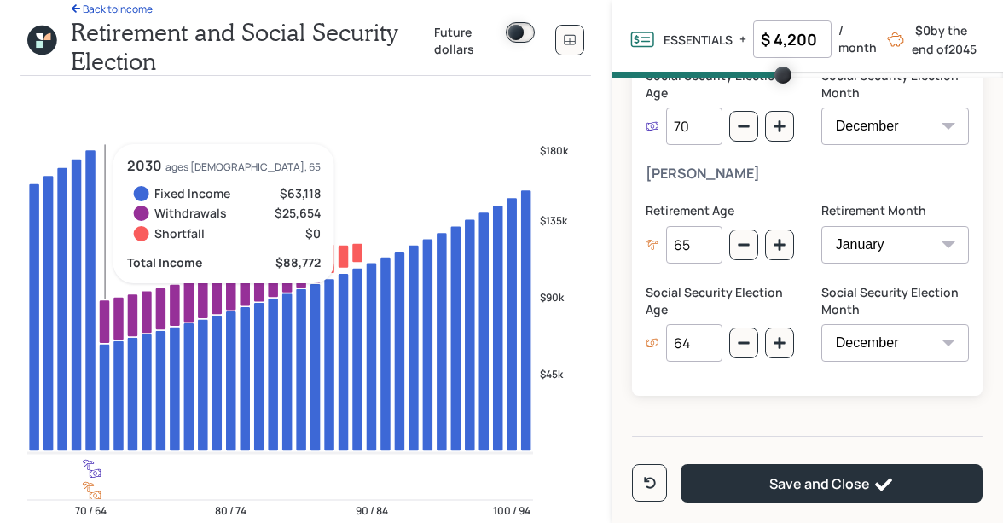
scroll to position [284, 0]
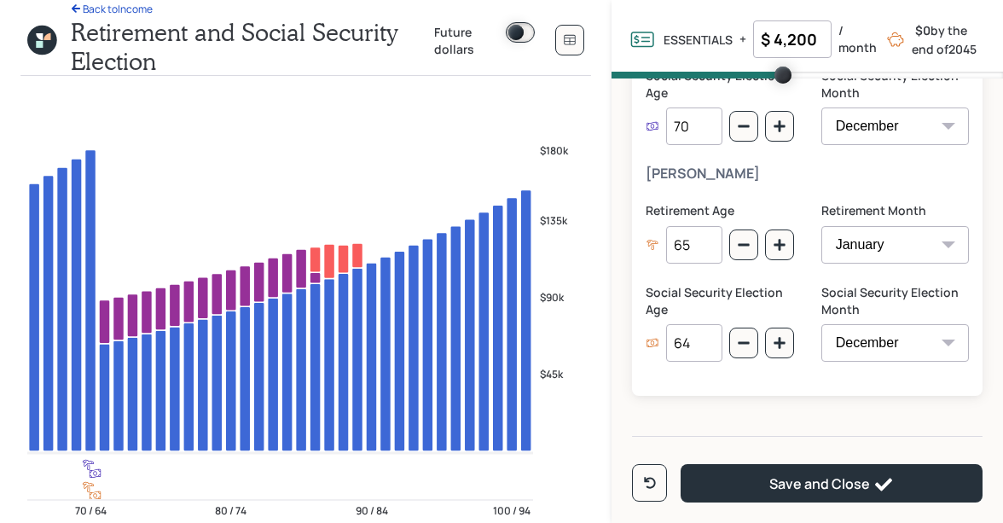
click at [806, 38] on input "$ 4,200" at bounding box center [792, 39] width 78 height 38
type input "$ 3,500"
click at [666, 97] on label "Social Security Election Age" at bounding box center [720, 83] width 148 height 33
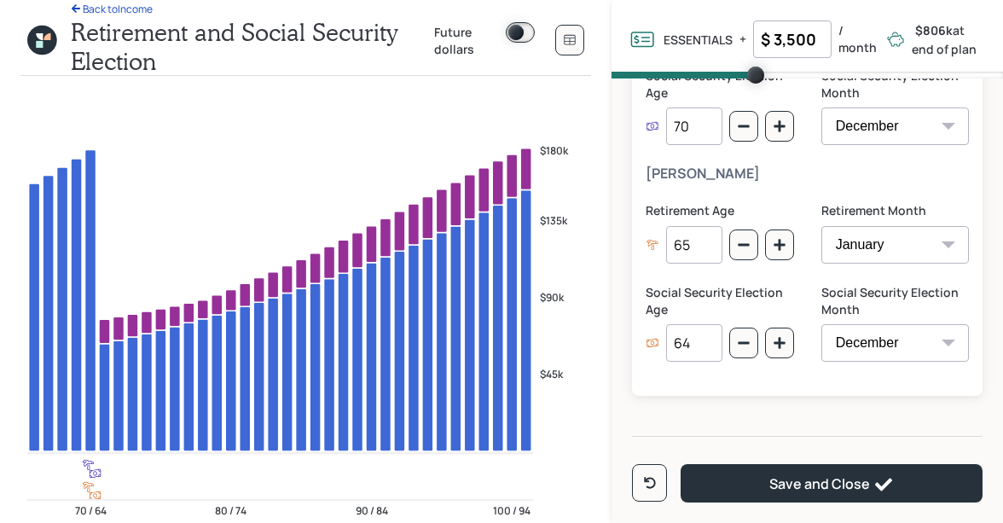
click at [702, 346] on input "64" at bounding box center [693, 343] width 55 height 38
click at [695, 317] on div "Social Security Election Age 66" at bounding box center [720, 323] width 148 height 78
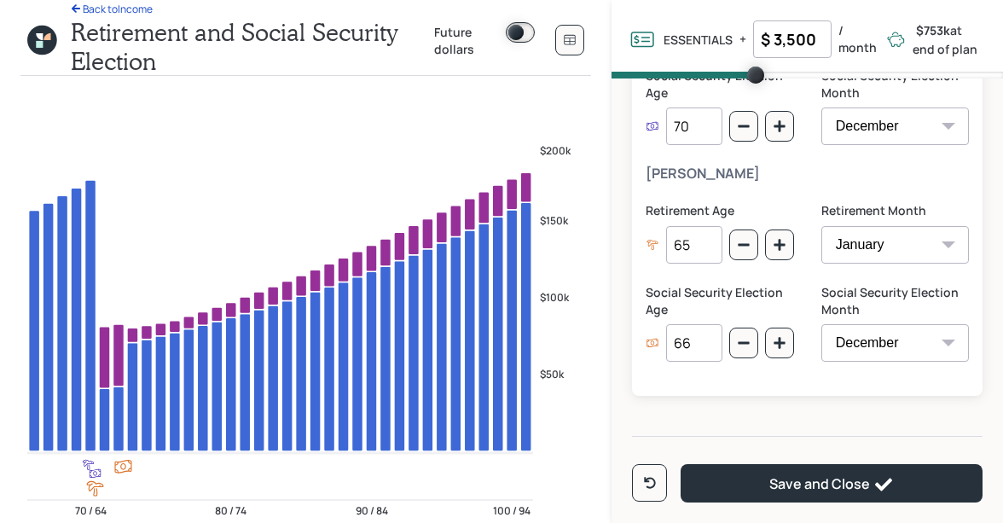
click at [698, 345] on input "66" at bounding box center [693, 343] width 55 height 38
type input "6"
type input "70"
click at [688, 297] on label "Social Security Election Age" at bounding box center [720, 300] width 148 height 33
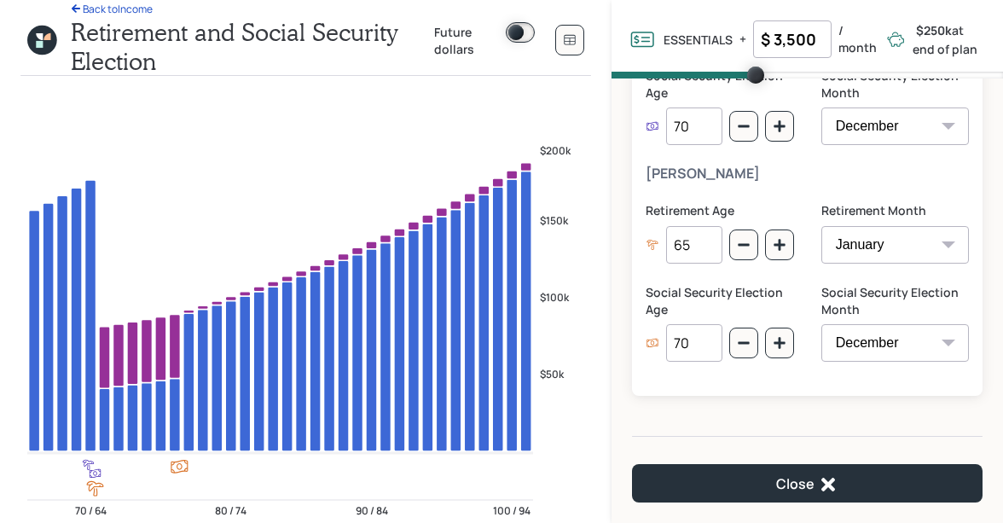
click at [785, 46] on input "$ 3,500" at bounding box center [792, 39] width 78 height 38
type input "$ 4,200"
click at [639, 122] on div "Retirement & Social Security Election Dates Simon Retirement Age 71 Retirement …" at bounding box center [807, 150] width 350 height 490
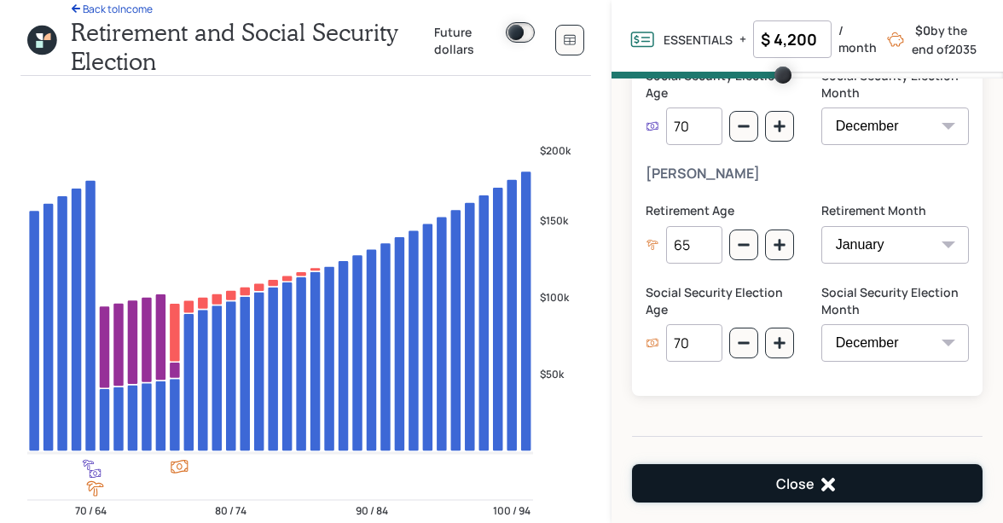
click at [751, 477] on button "Close" at bounding box center [807, 483] width 350 height 38
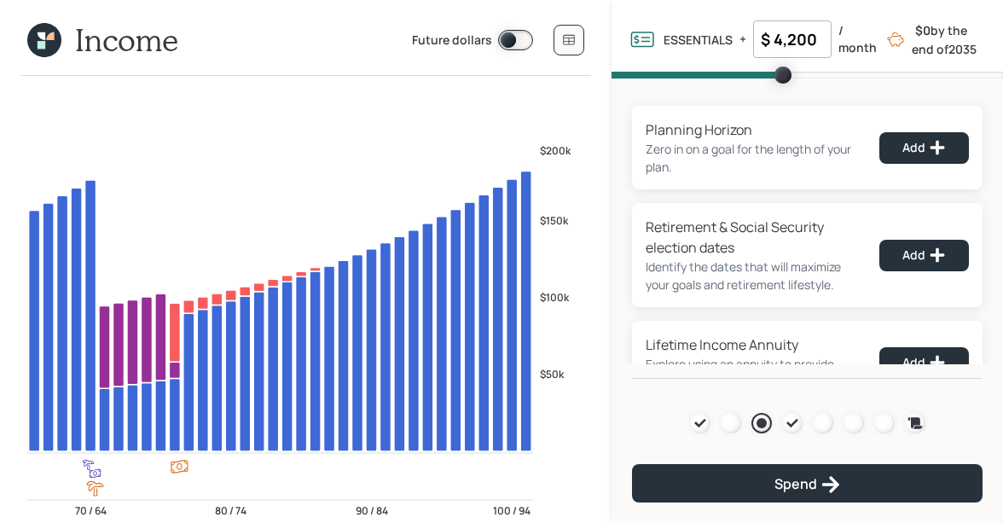
click at [41, 36] on icon at bounding box center [42, 36] width 8 height 8
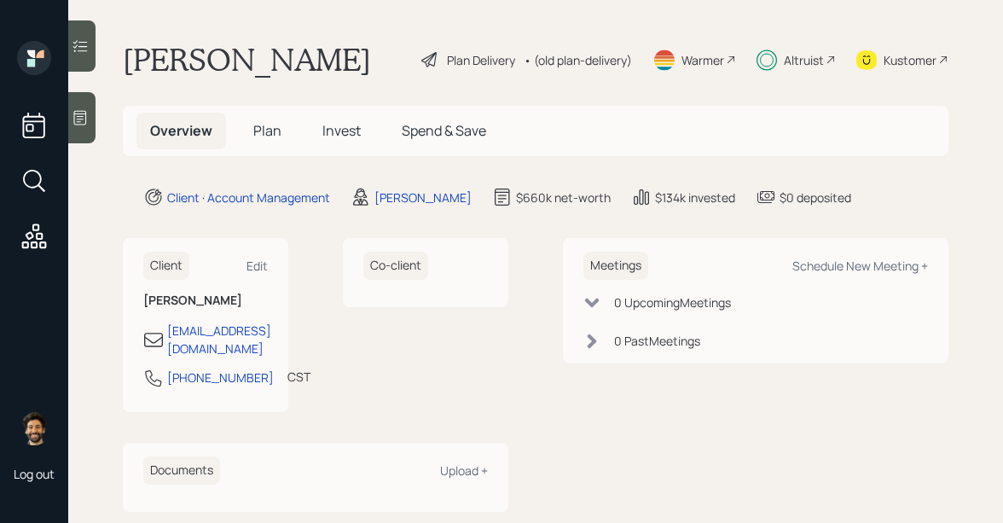
click at [322, 131] on span "Invest" at bounding box center [341, 130] width 38 height 19
